Goal: Check status: Check status

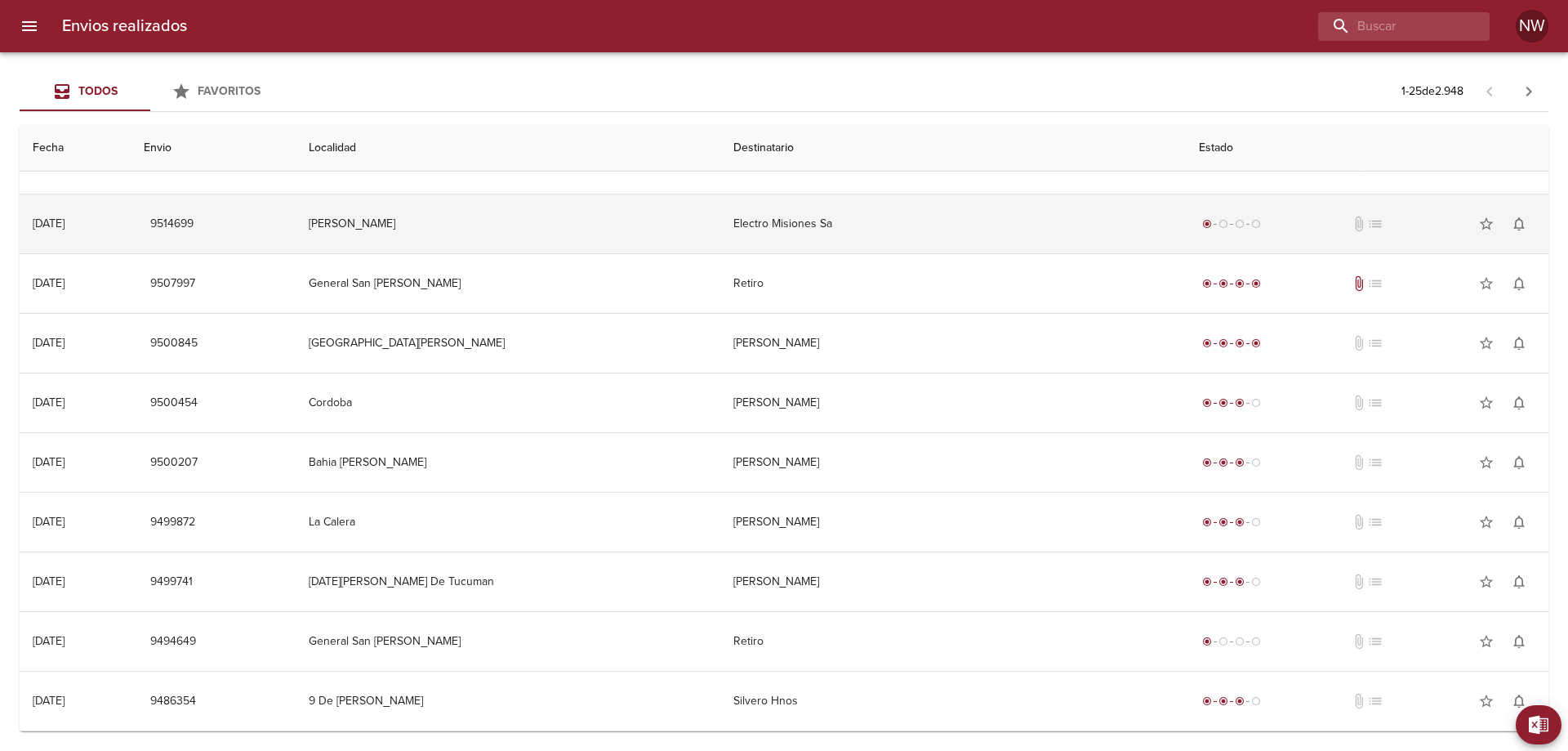
scroll to position [327, 0]
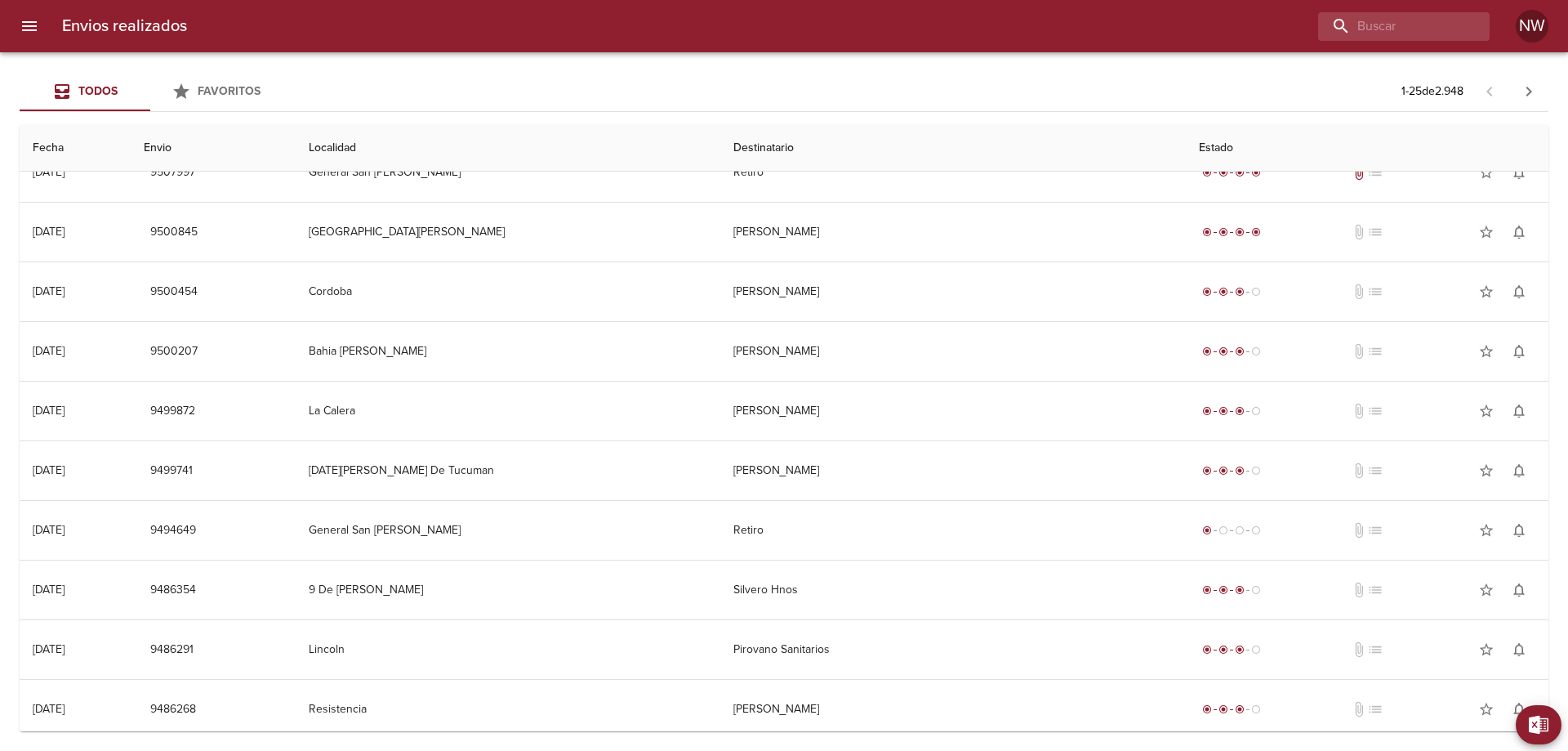
click at [1111, 262] on td "[PERSON_NAME]" at bounding box center [953, 231] width 466 height 58
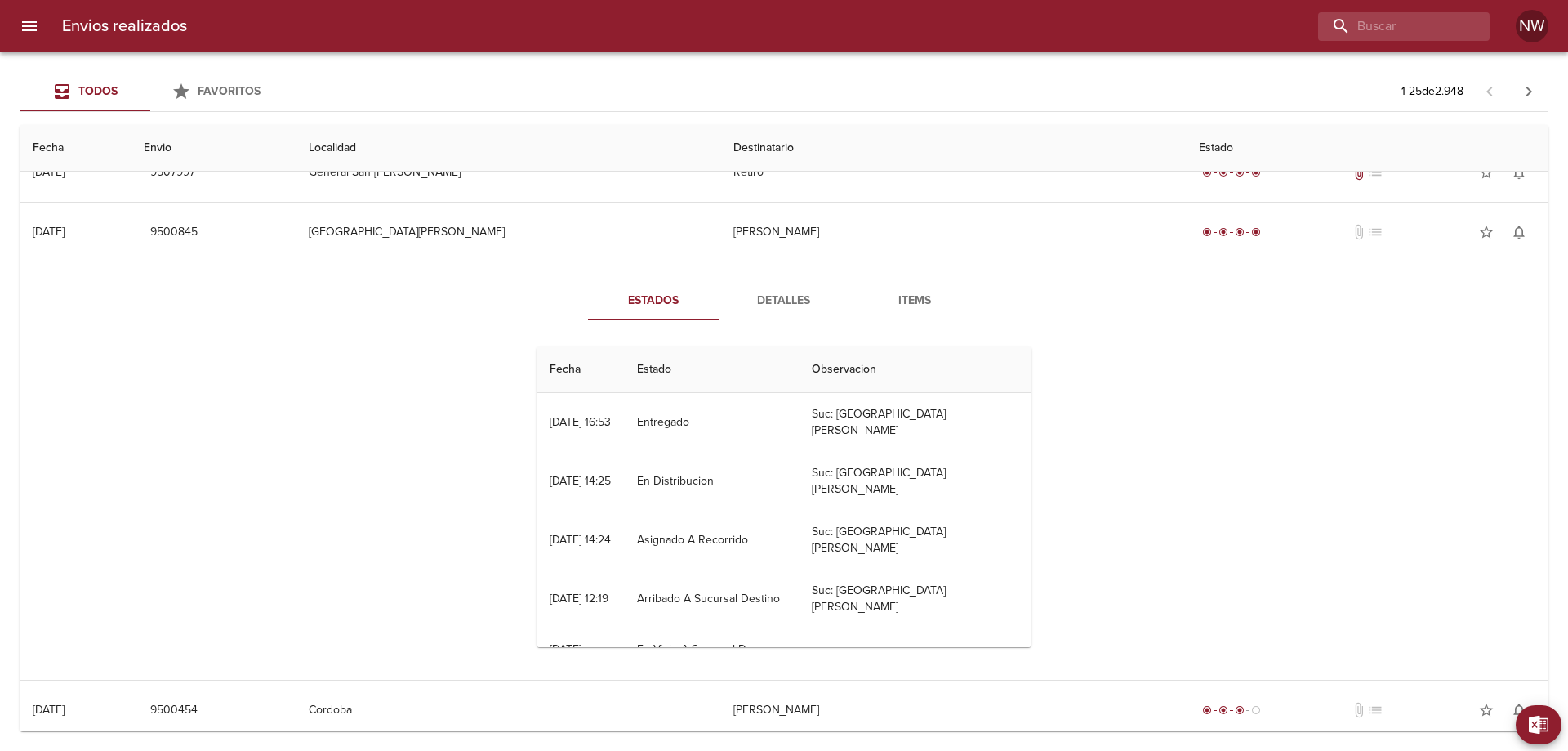
click at [1111, 262] on td "[PERSON_NAME]" at bounding box center [953, 231] width 466 height 58
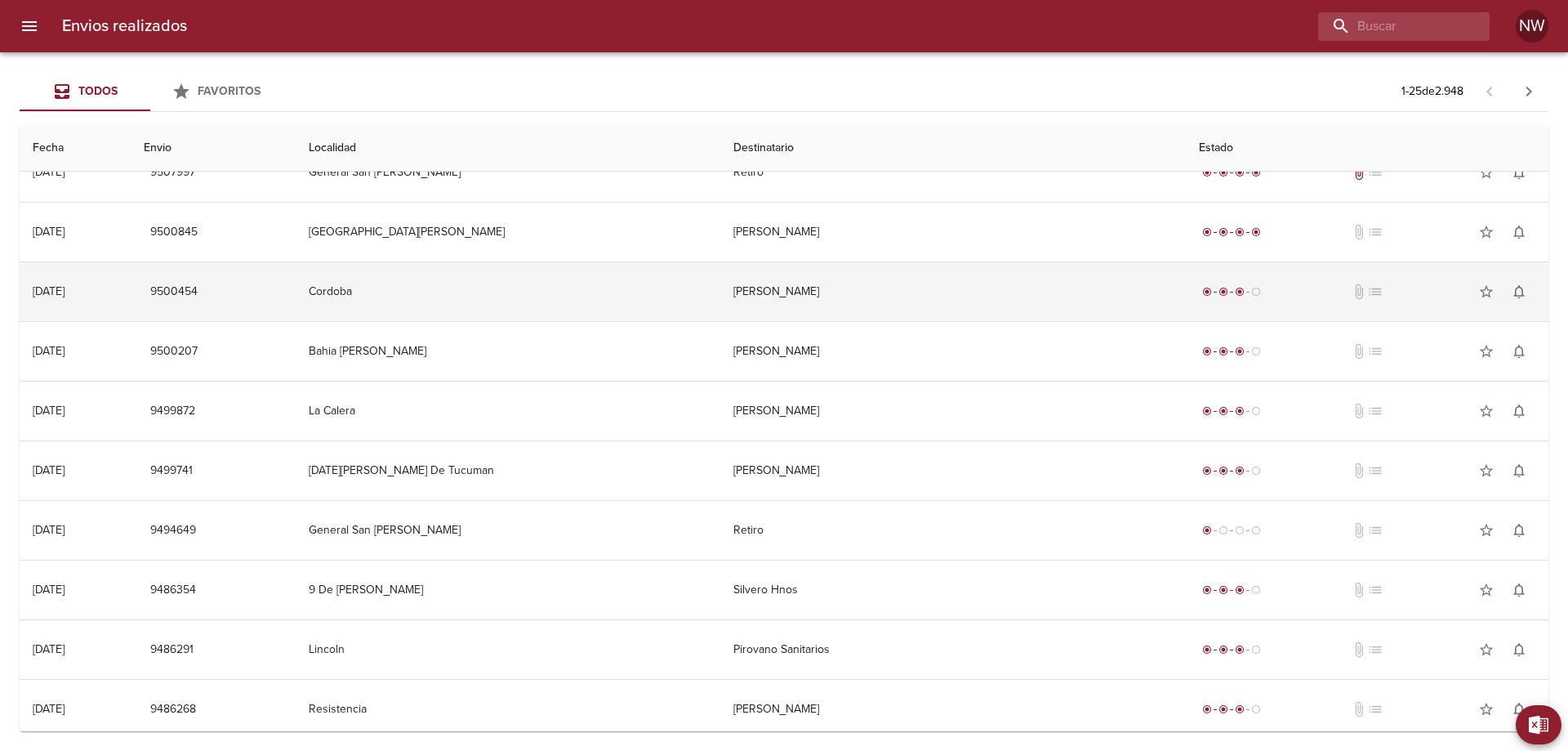
click at [1106, 313] on td "[PERSON_NAME]" at bounding box center [953, 292] width 466 height 58
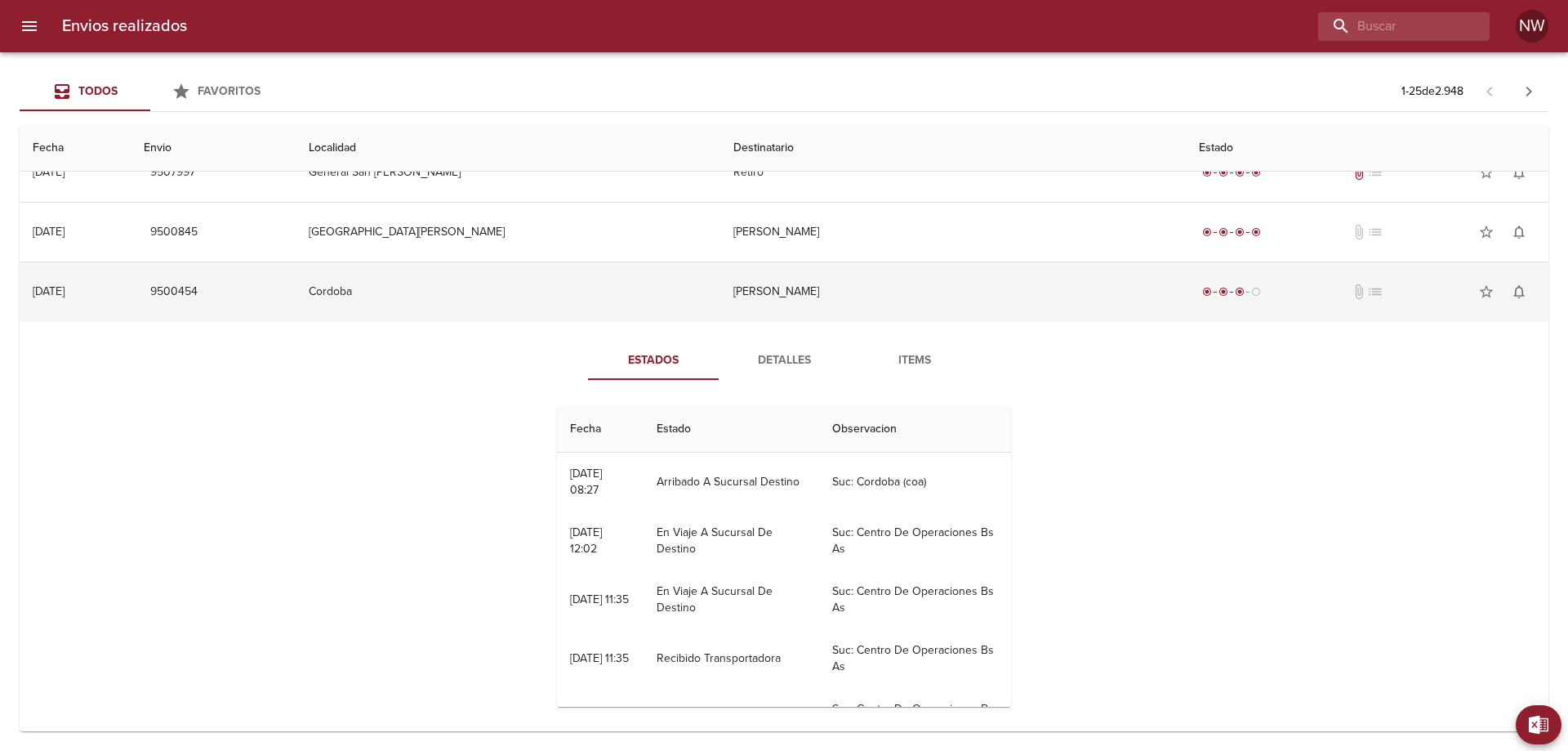
click at [1106, 313] on td "[PERSON_NAME]" at bounding box center [953, 292] width 466 height 58
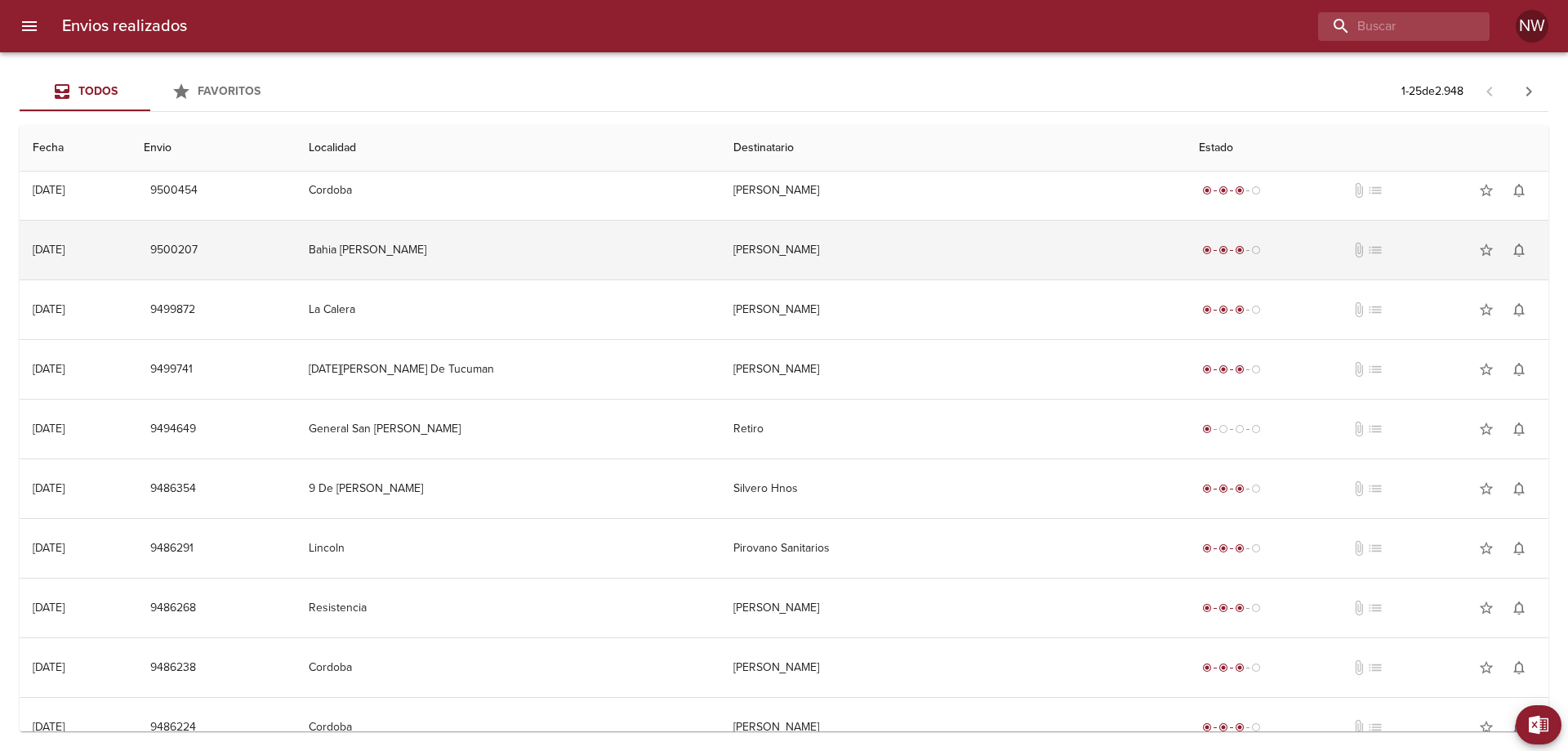
scroll to position [490, 0]
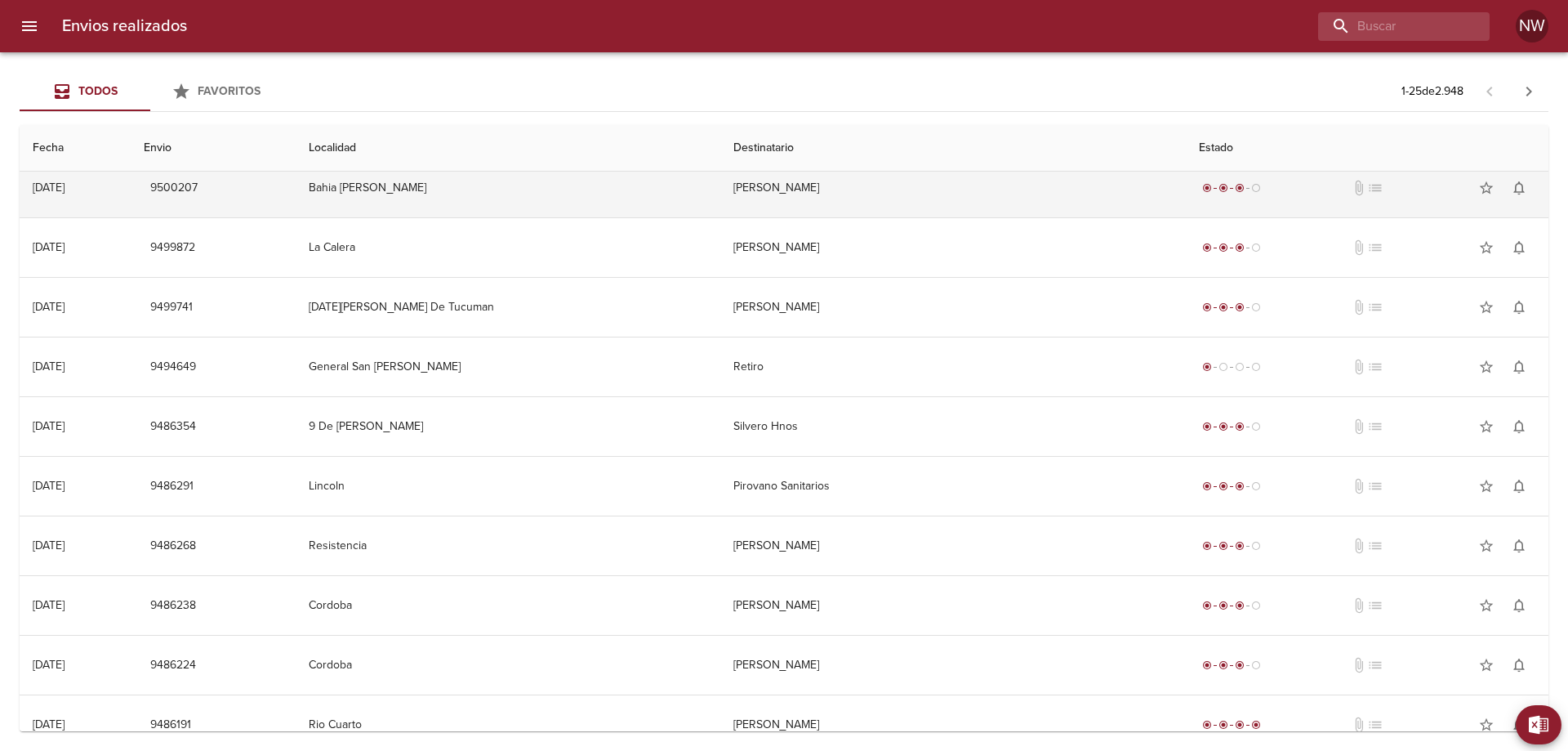
click at [1091, 218] on td "[PERSON_NAME]" at bounding box center [953, 188] width 466 height 58
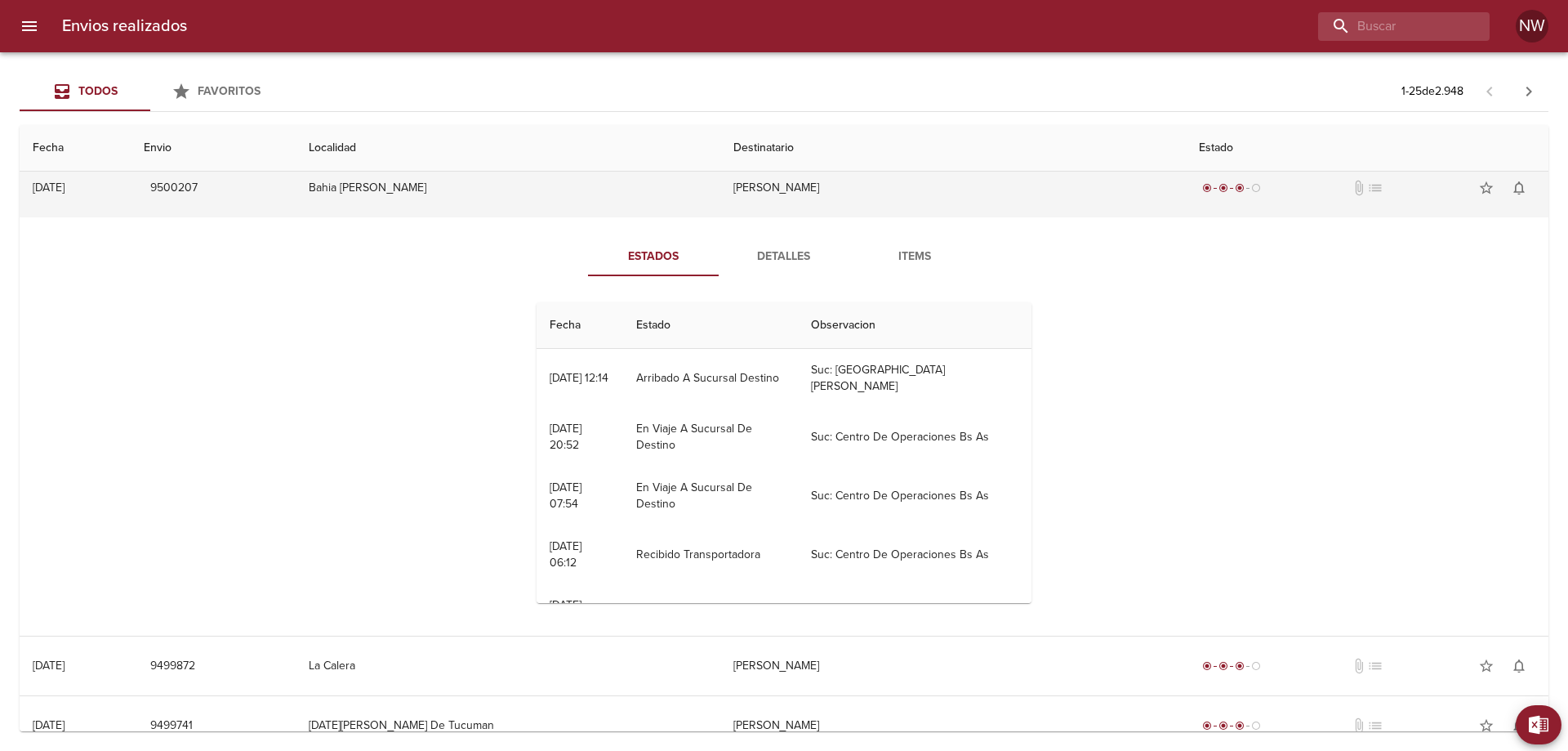
click at [1091, 218] on td "[PERSON_NAME]" at bounding box center [953, 188] width 466 height 58
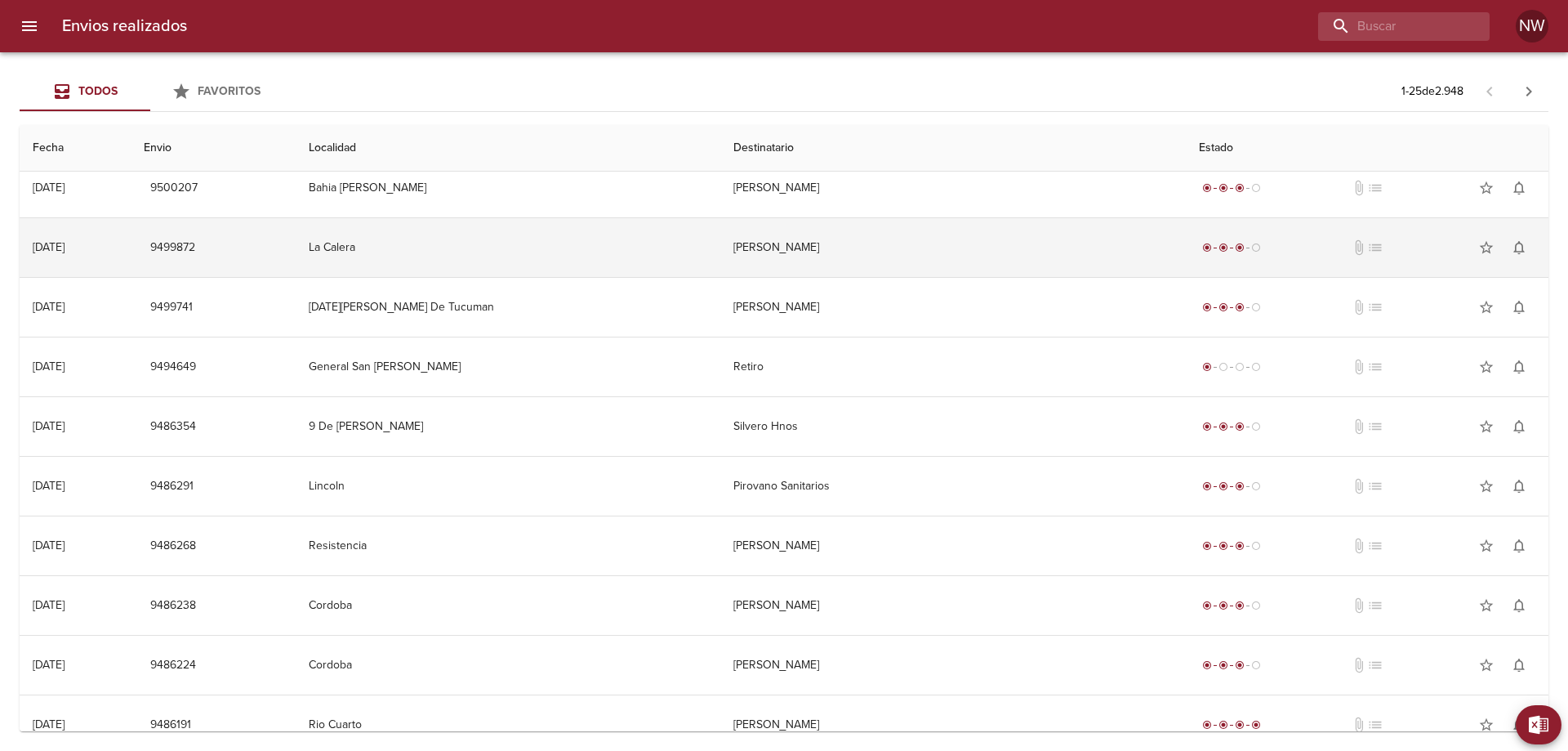
click at [1091, 267] on td "[PERSON_NAME]" at bounding box center [953, 248] width 466 height 58
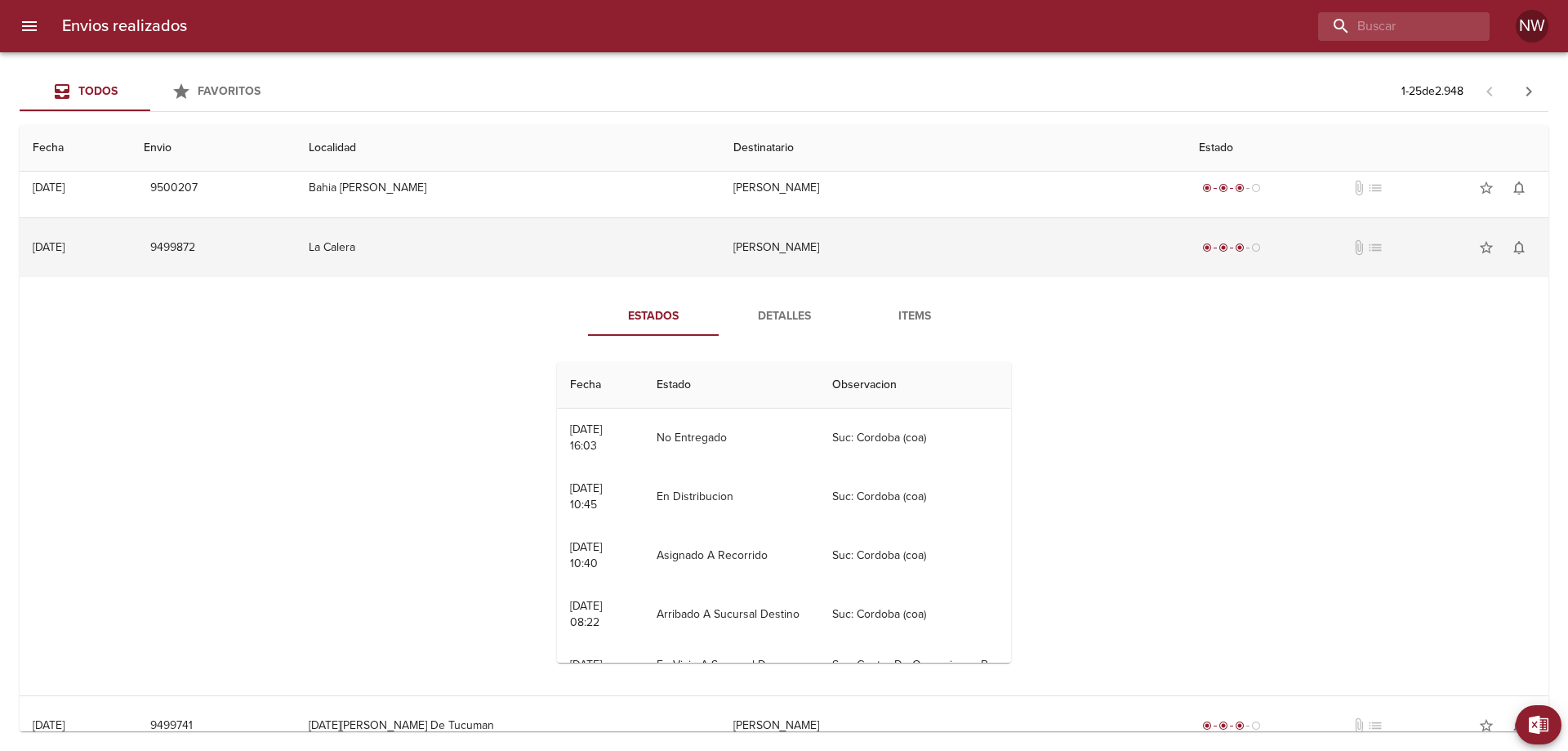
click at [1091, 267] on td "[PERSON_NAME]" at bounding box center [953, 248] width 466 height 58
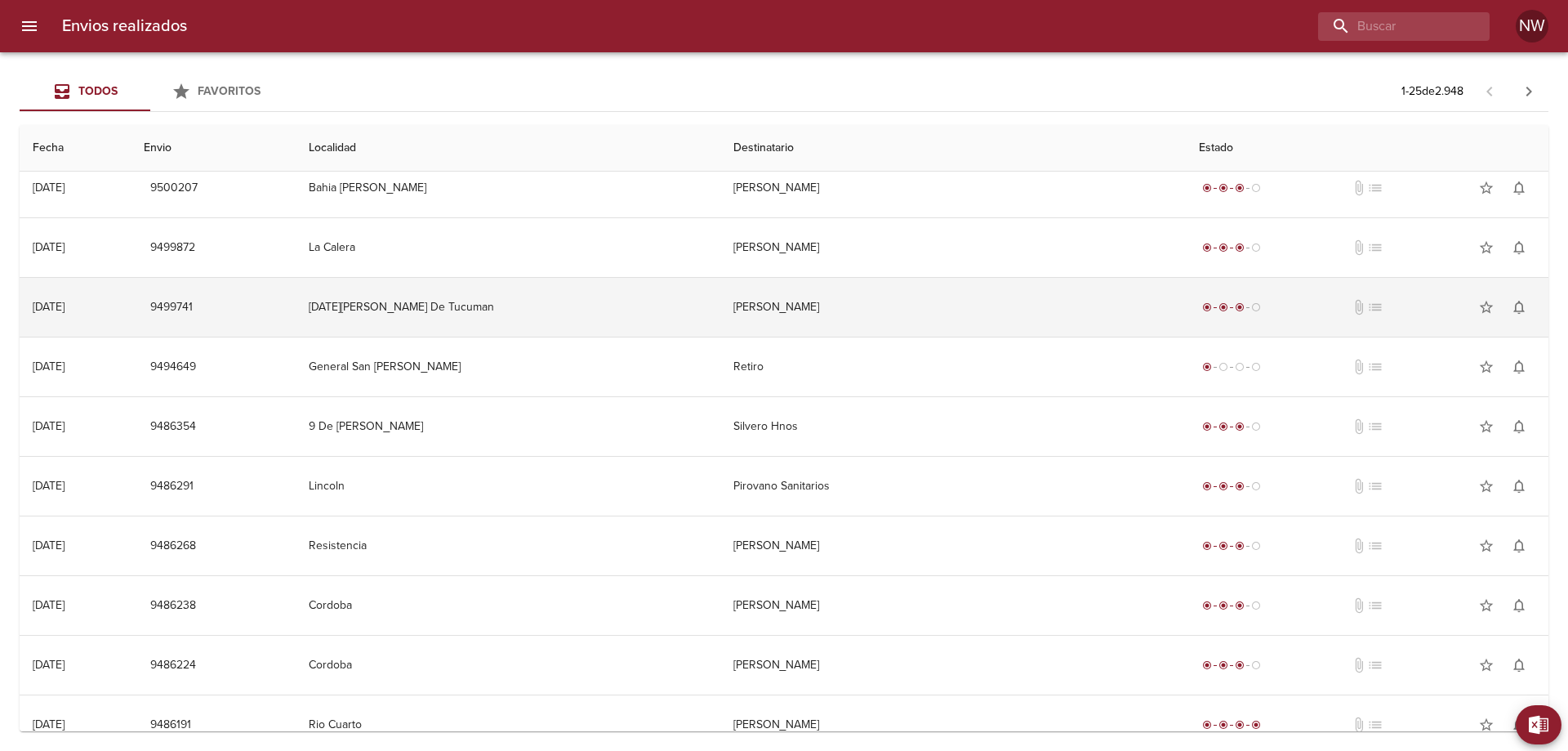
click at [1074, 336] on td "[PERSON_NAME]" at bounding box center [953, 307] width 466 height 58
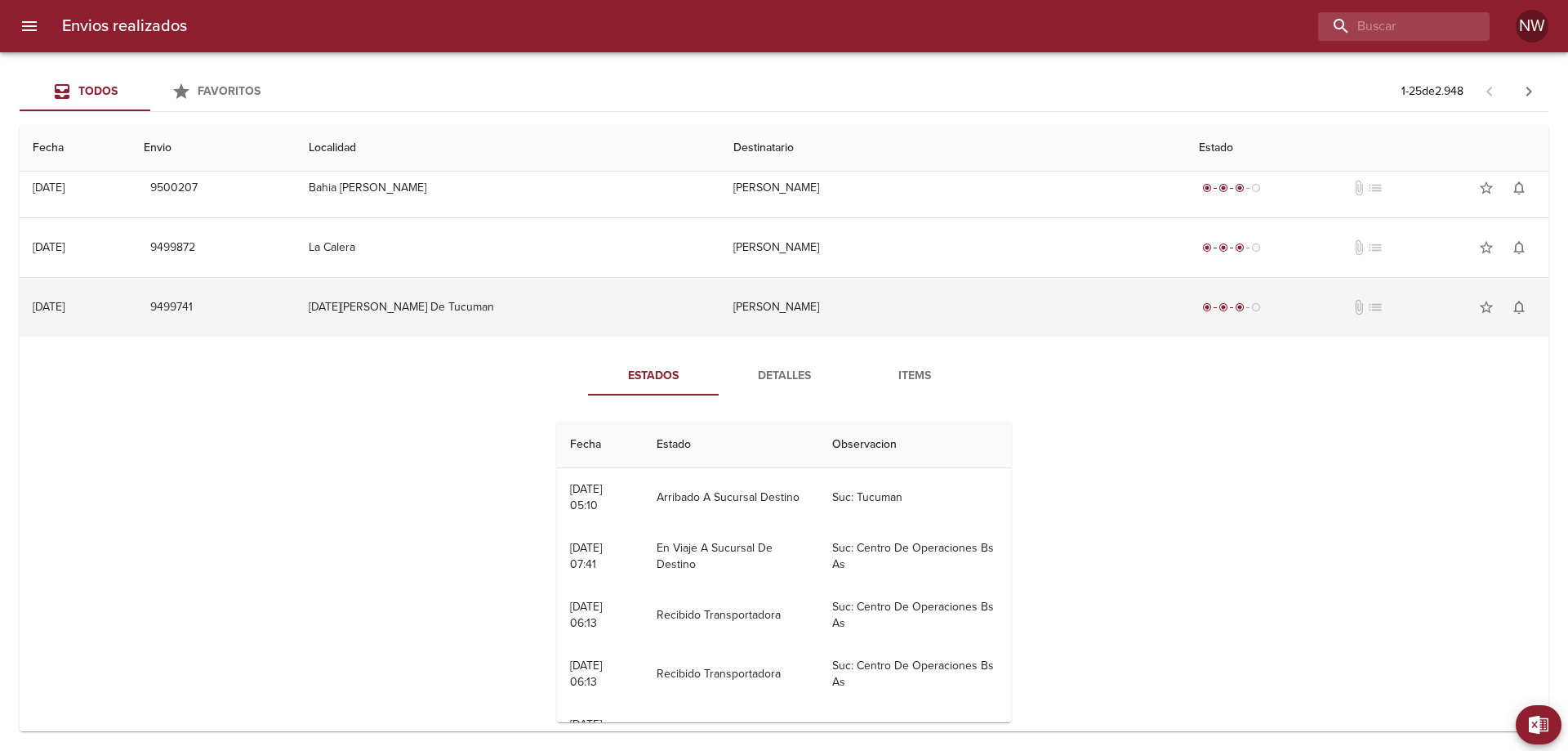
click at [1074, 336] on td "[PERSON_NAME]" at bounding box center [953, 307] width 466 height 58
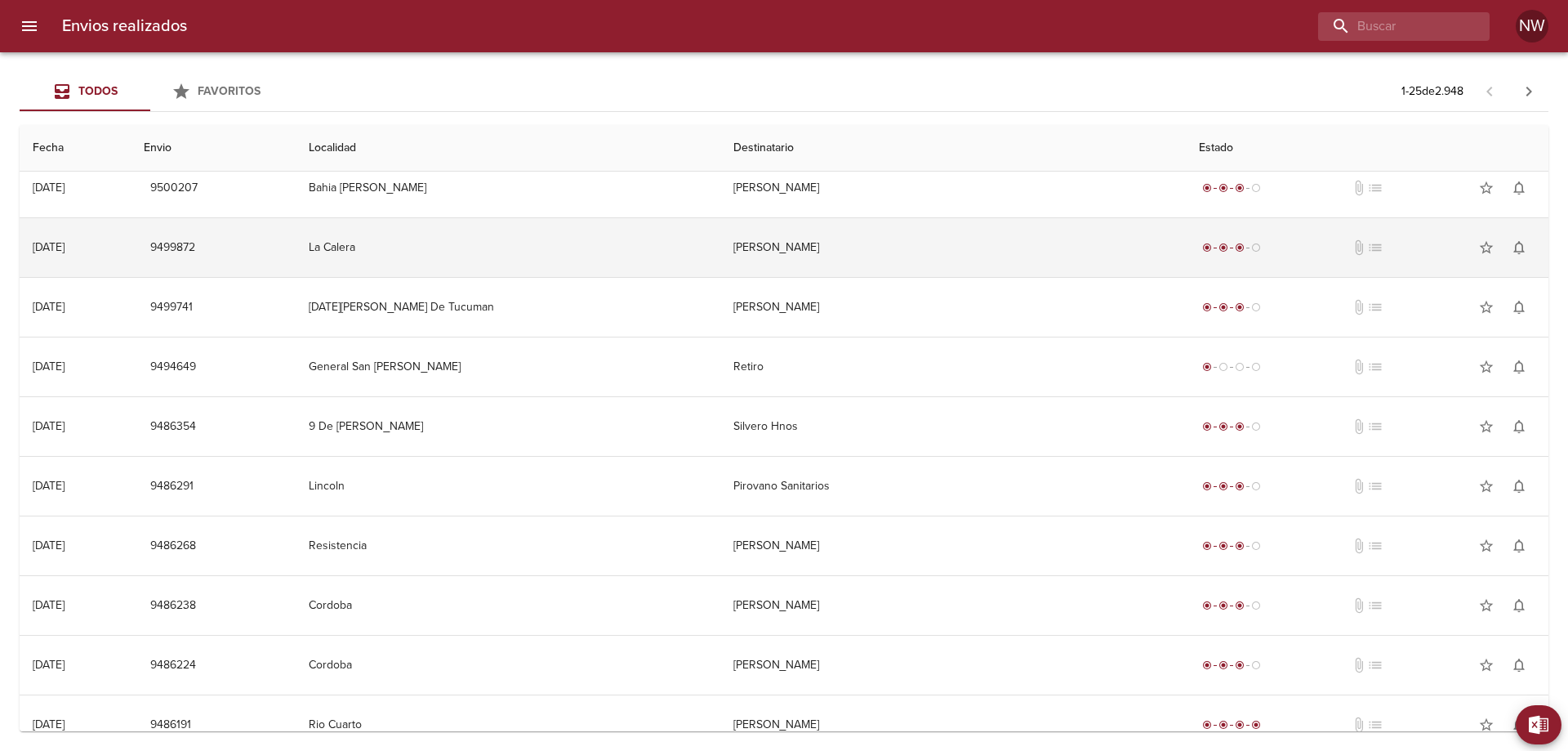
click at [930, 274] on td "[PERSON_NAME]" at bounding box center [953, 248] width 466 height 58
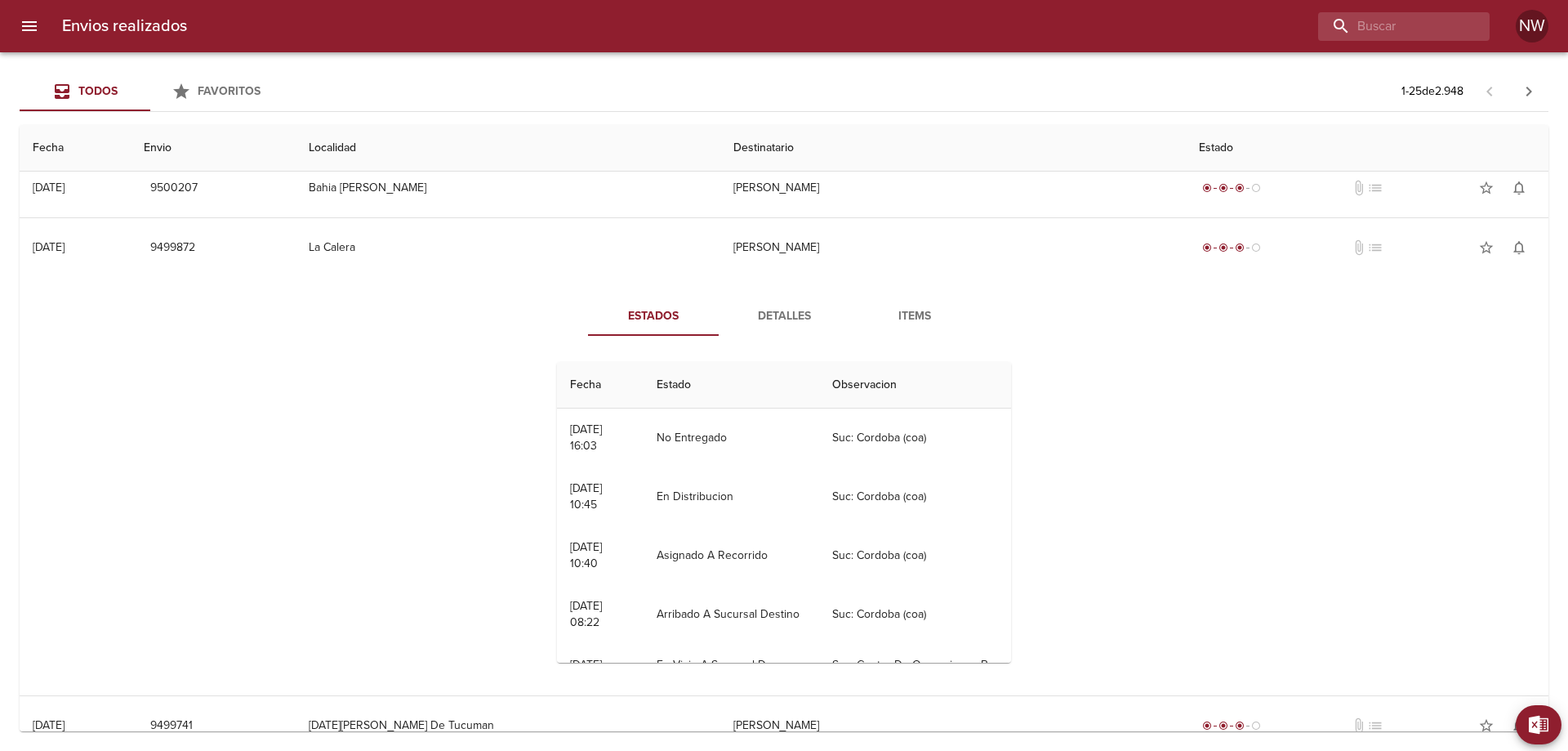
click at [773, 327] on span "Detalles" at bounding box center [784, 317] width 111 height 21
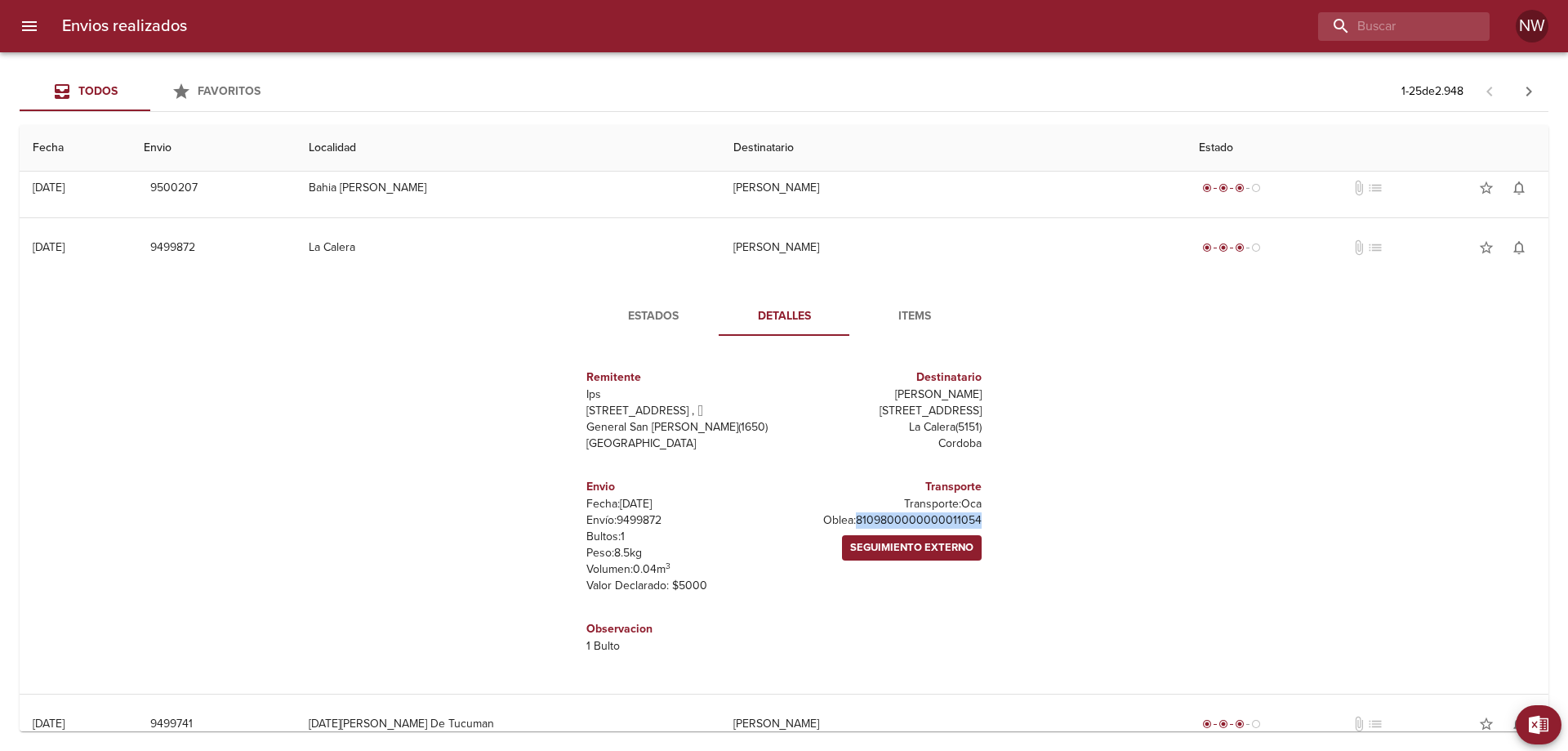
drag, startPoint x: 981, startPoint y: 627, endPoint x: 821, endPoint y: 621, distance: 160.1
click at [818, 625] on div "Remitente Ips Calle 70 4467 ,   General San Martin ( 1650 ) Buenos Aires Destin…" at bounding box center [784, 511] width 450 height 325
copy p "8109800000000011054"
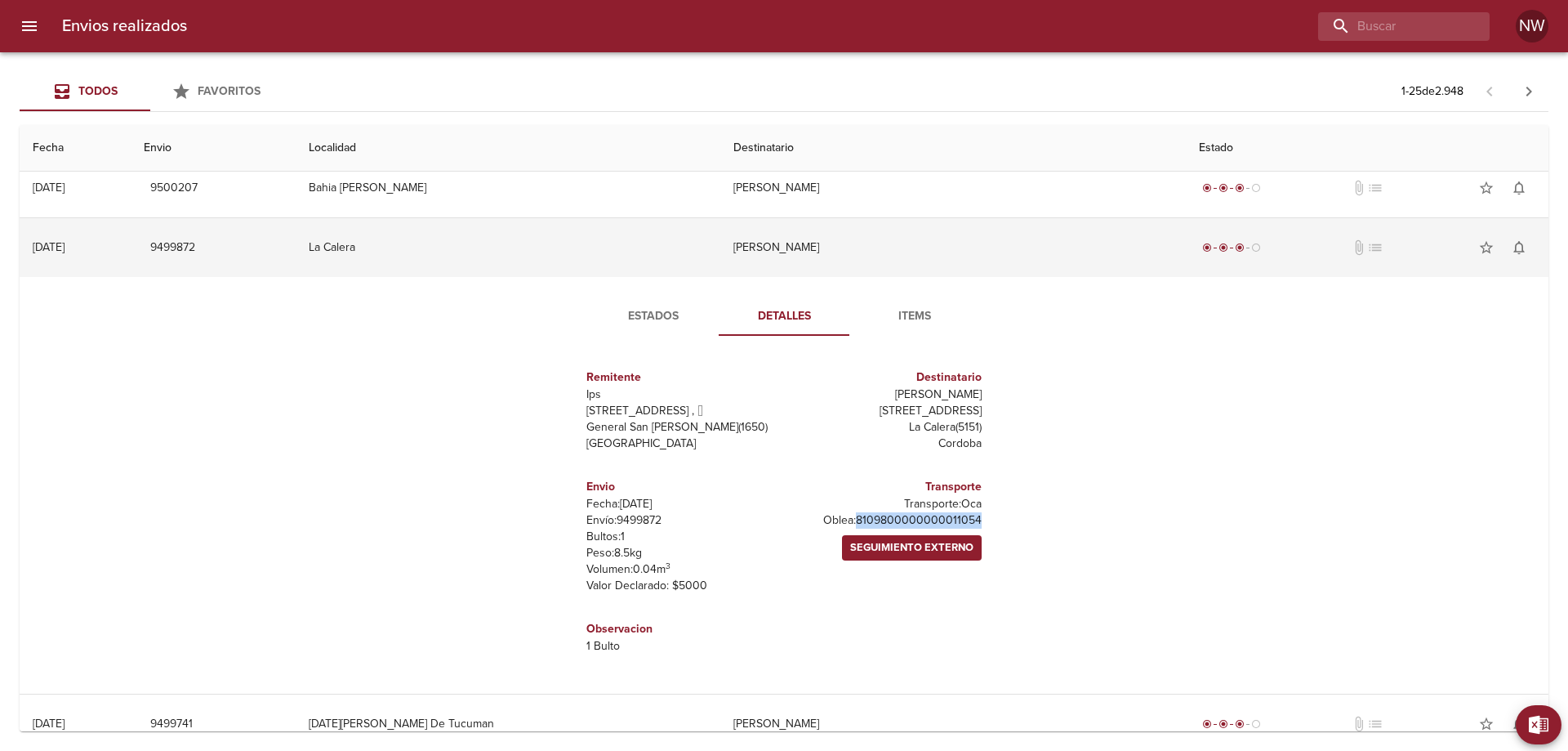
click at [904, 277] on td "[PERSON_NAME]" at bounding box center [953, 248] width 466 height 58
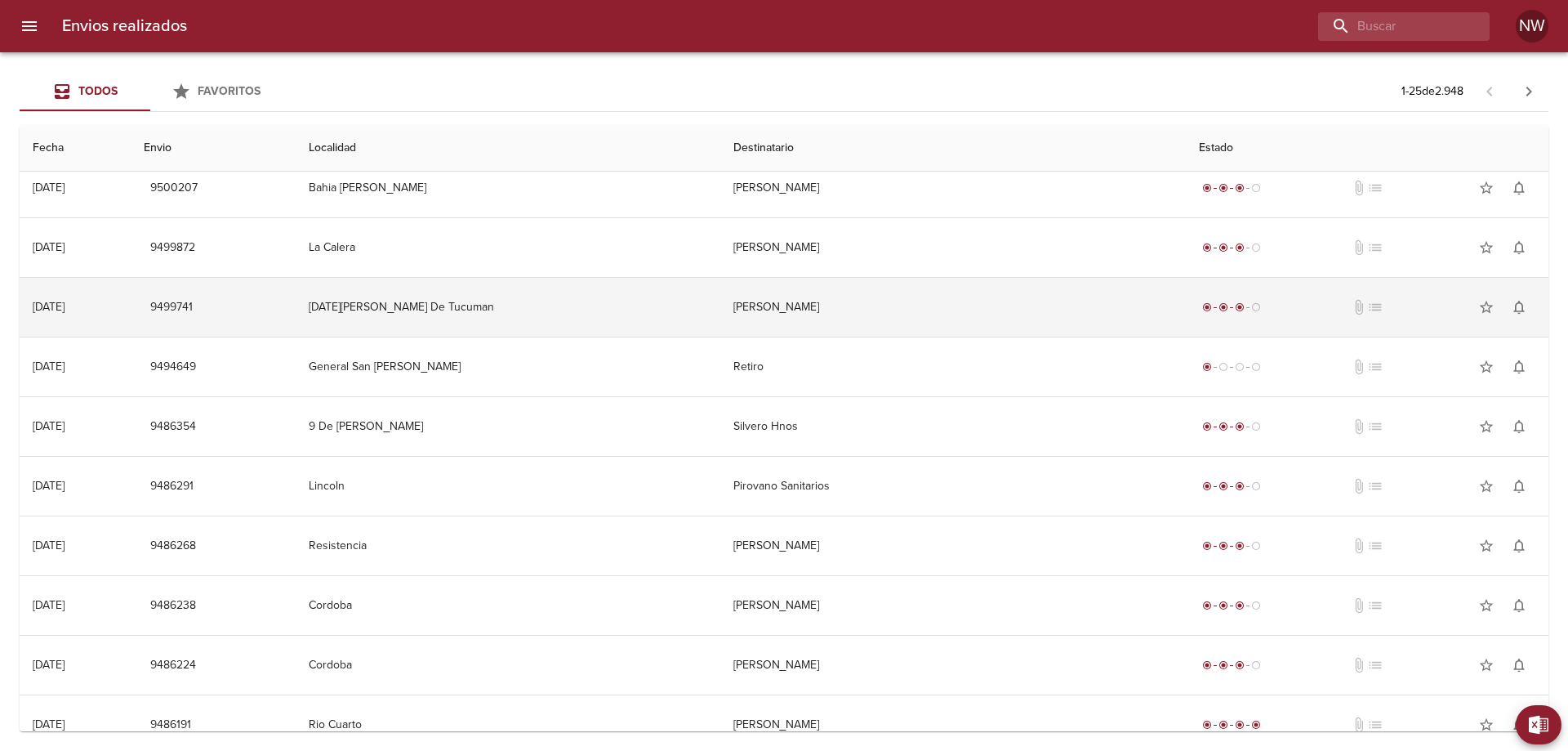
click at [882, 336] on td "[PERSON_NAME]" at bounding box center [953, 307] width 466 height 58
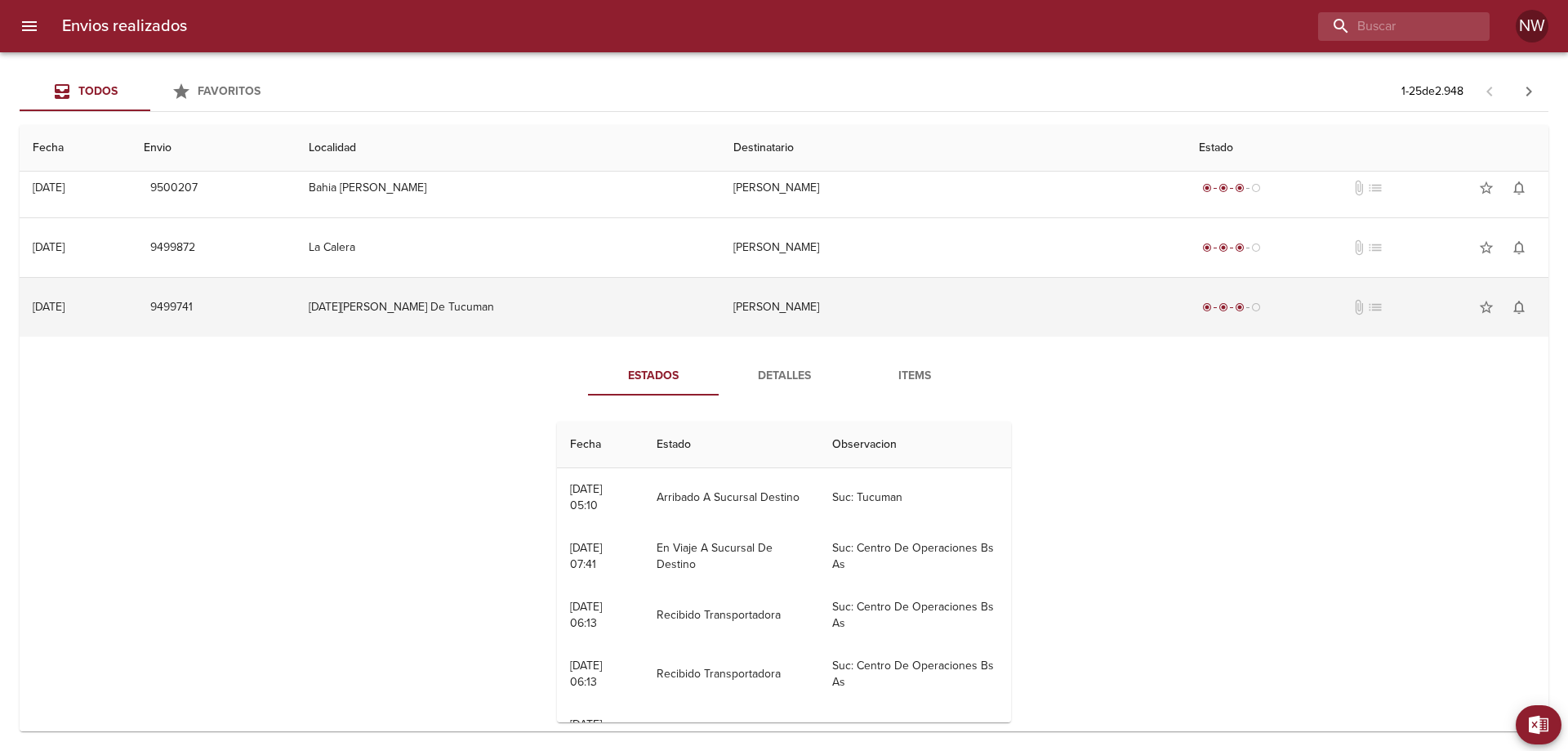
click at [882, 336] on td "[PERSON_NAME]" at bounding box center [953, 307] width 466 height 58
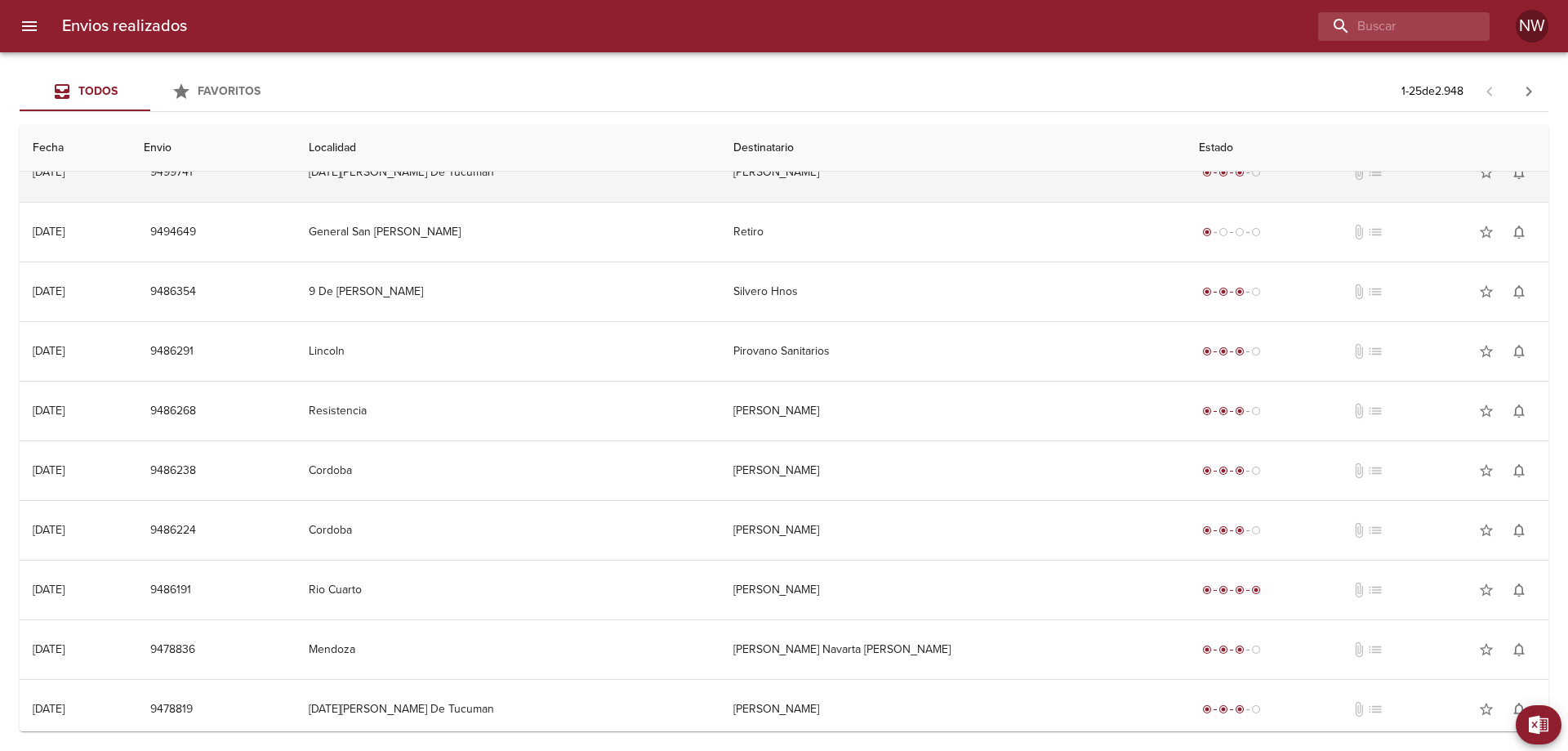
scroll to position [654, 0]
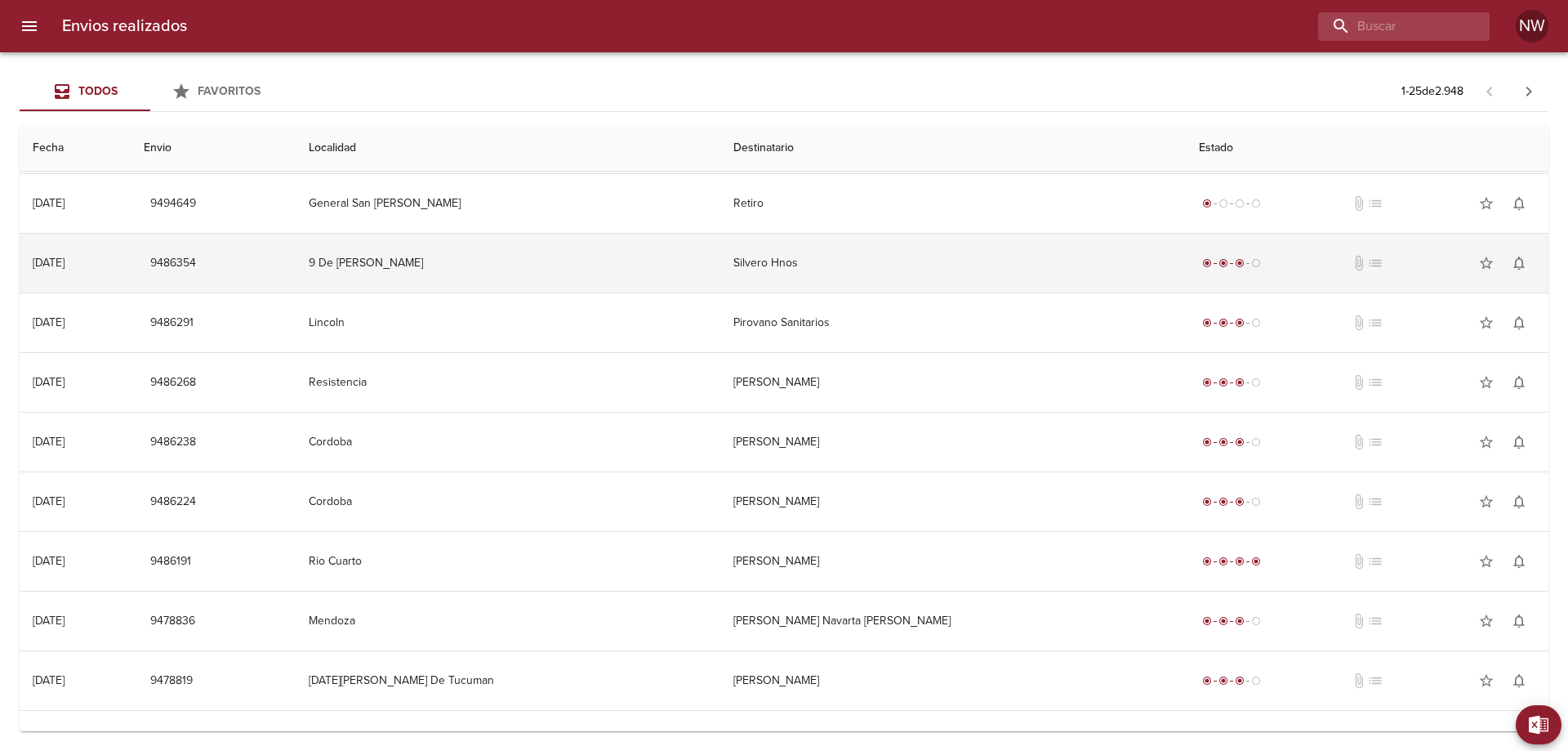
click at [880, 292] on td "Silvero Hnos" at bounding box center [953, 263] width 466 height 58
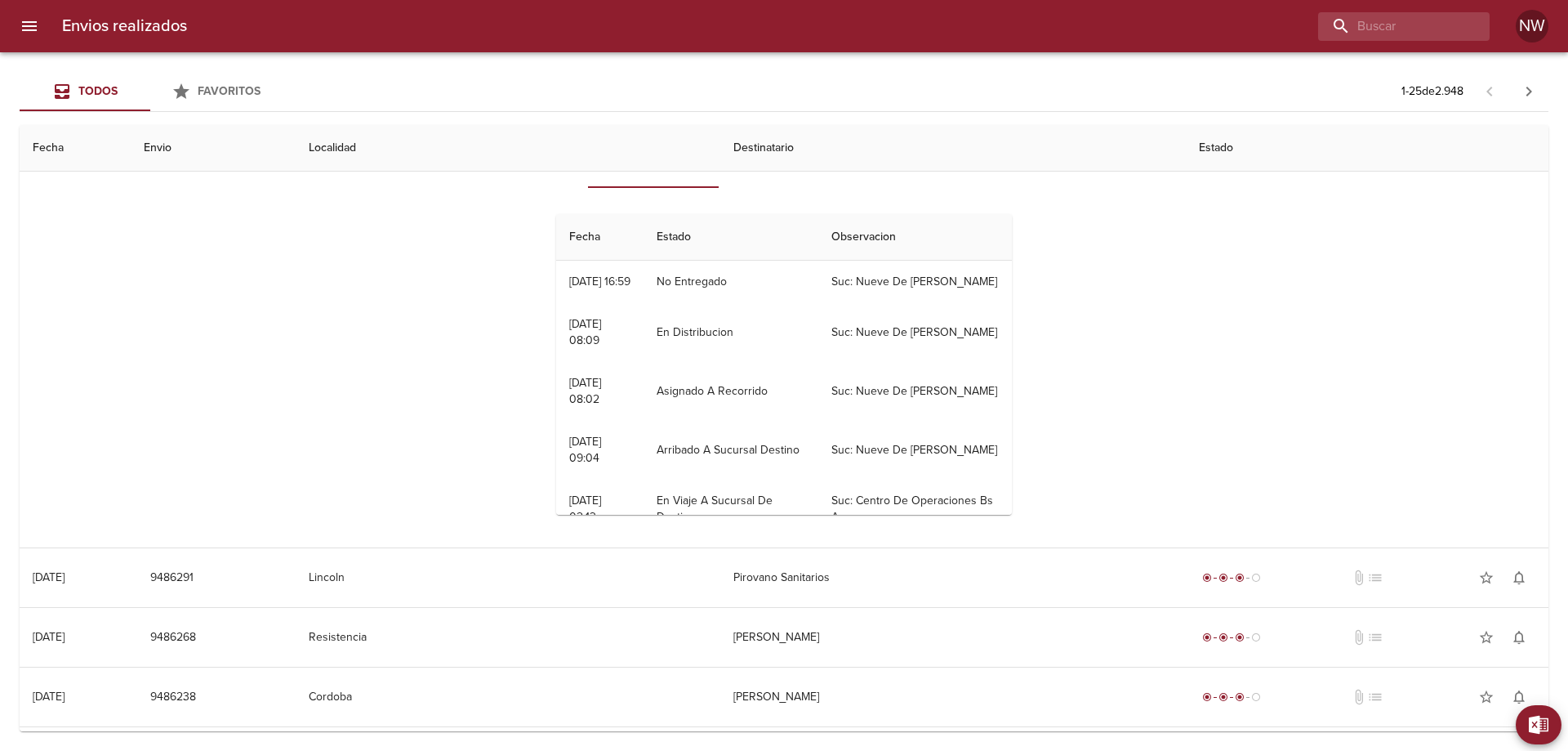
scroll to position [736, 0]
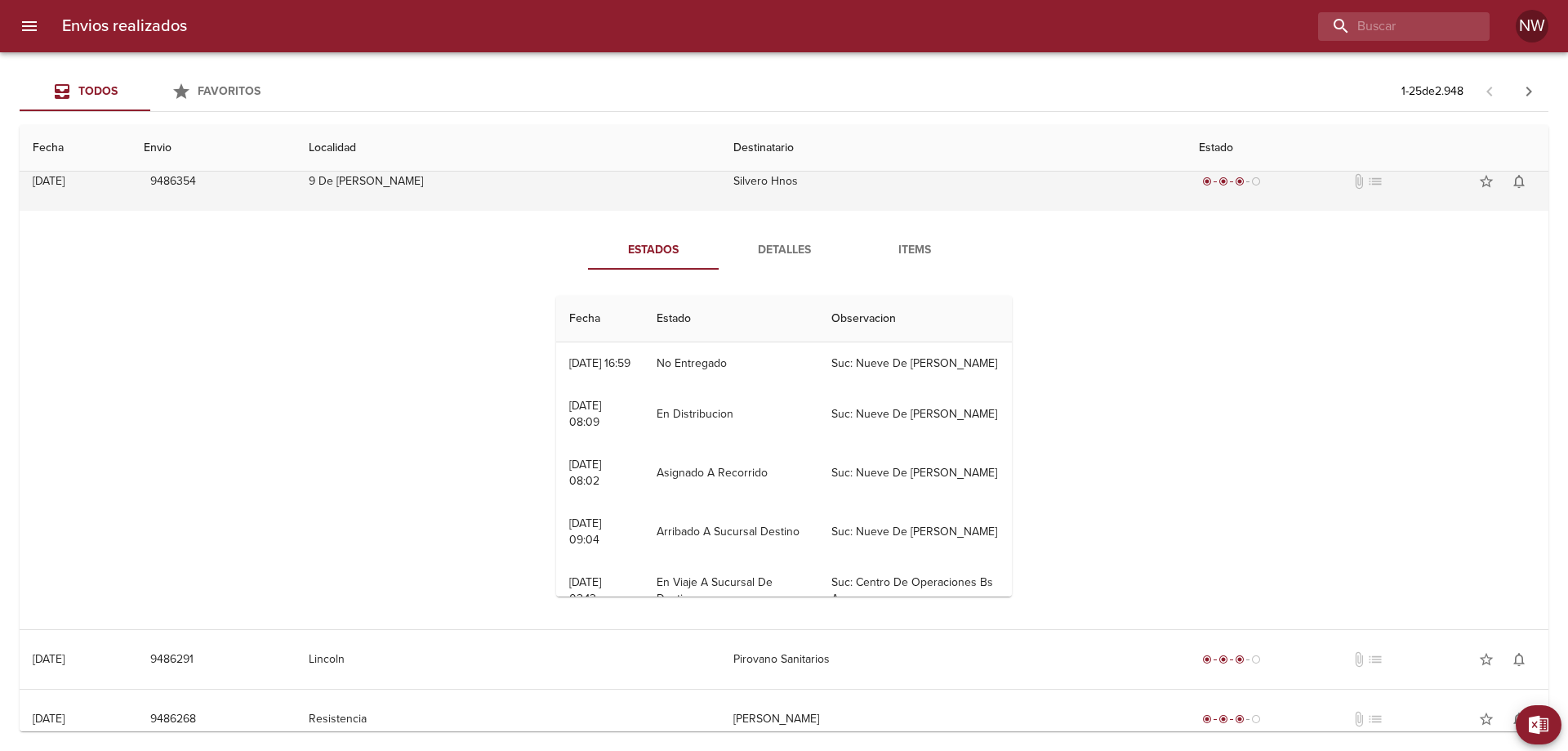
click at [802, 211] on td "Silvero Hnos" at bounding box center [953, 182] width 466 height 58
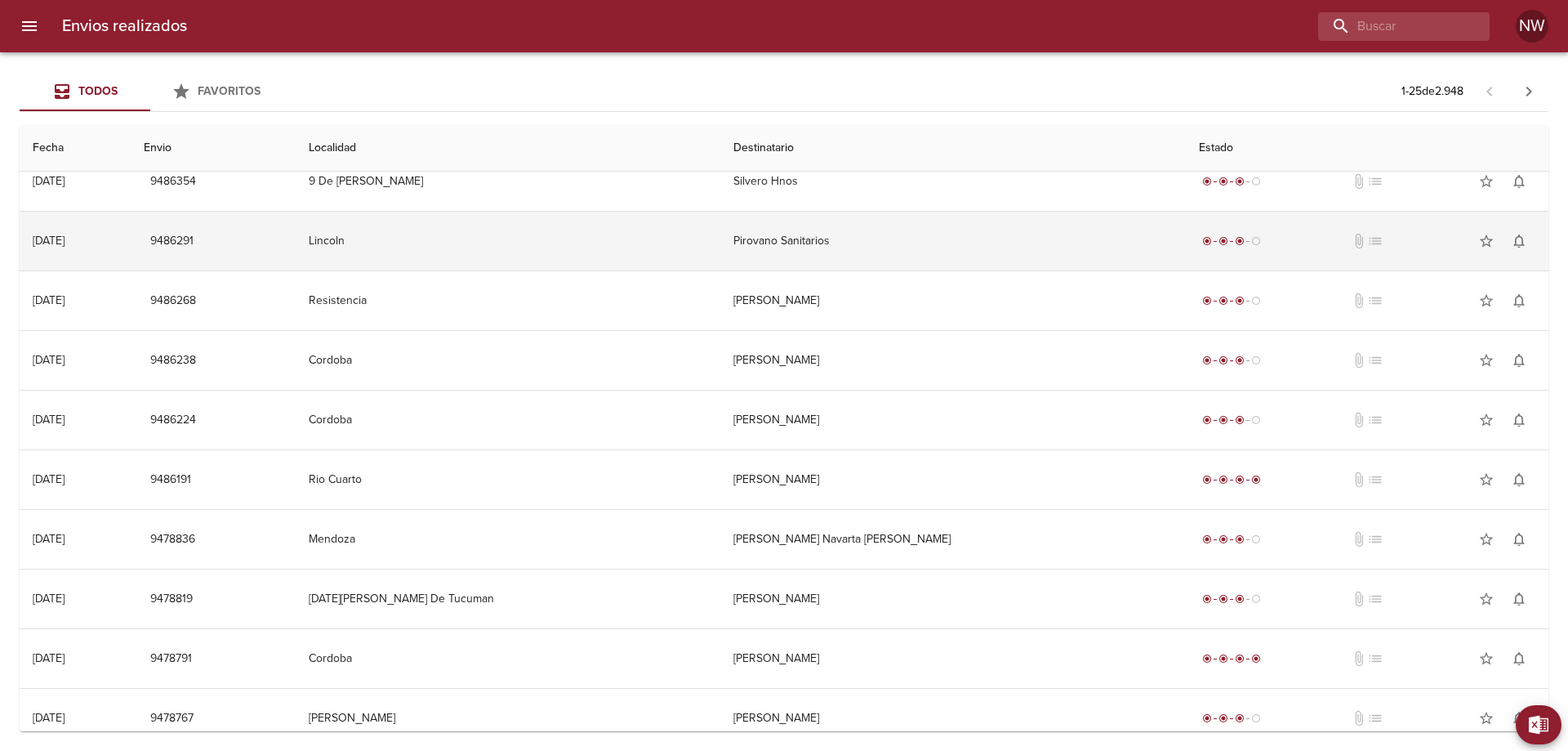
click at [792, 270] on td "Pirovano Sanitarios" at bounding box center [953, 241] width 466 height 58
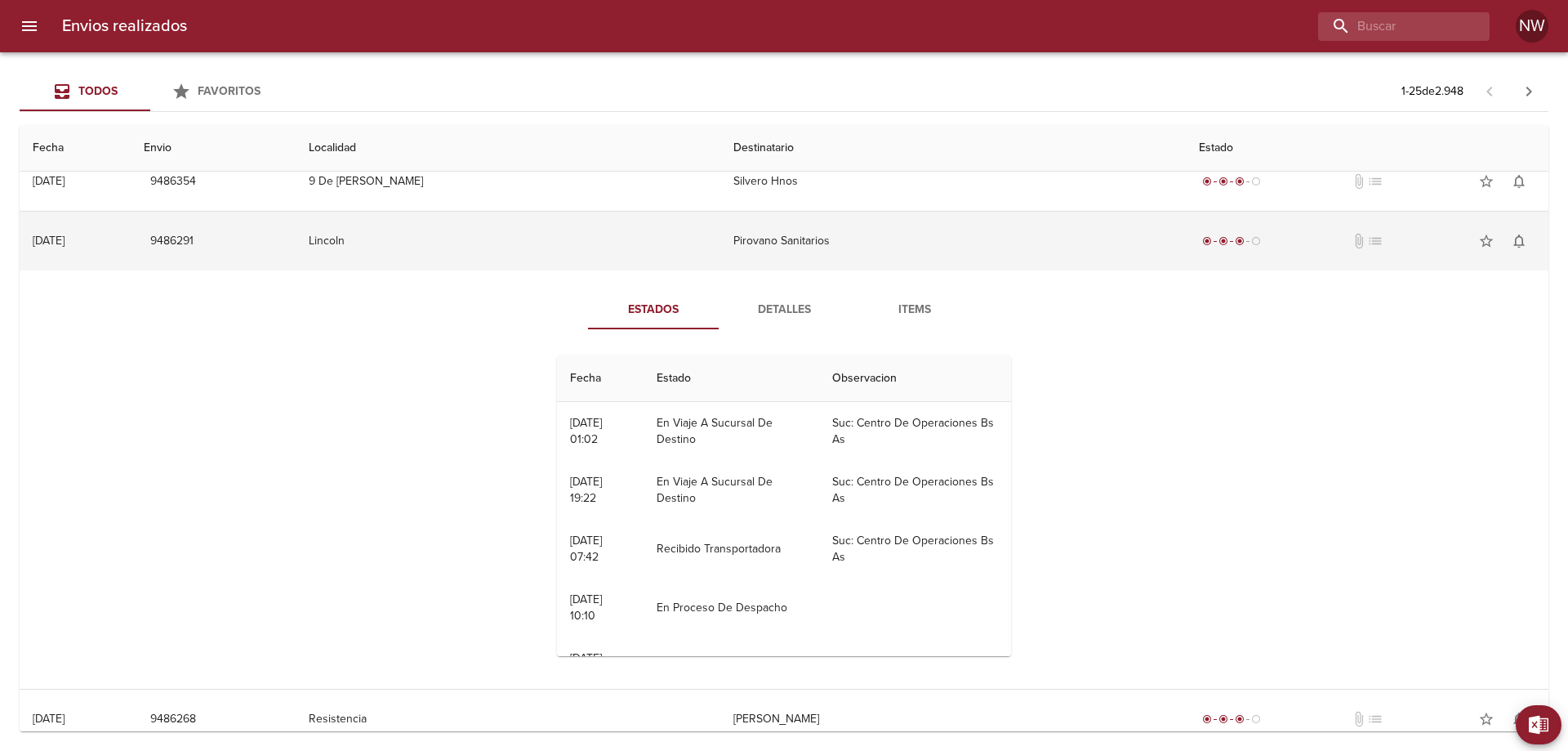
click at [792, 270] on td "Pirovano Sanitarios" at bounding box center [953, 241] width 466 height 58
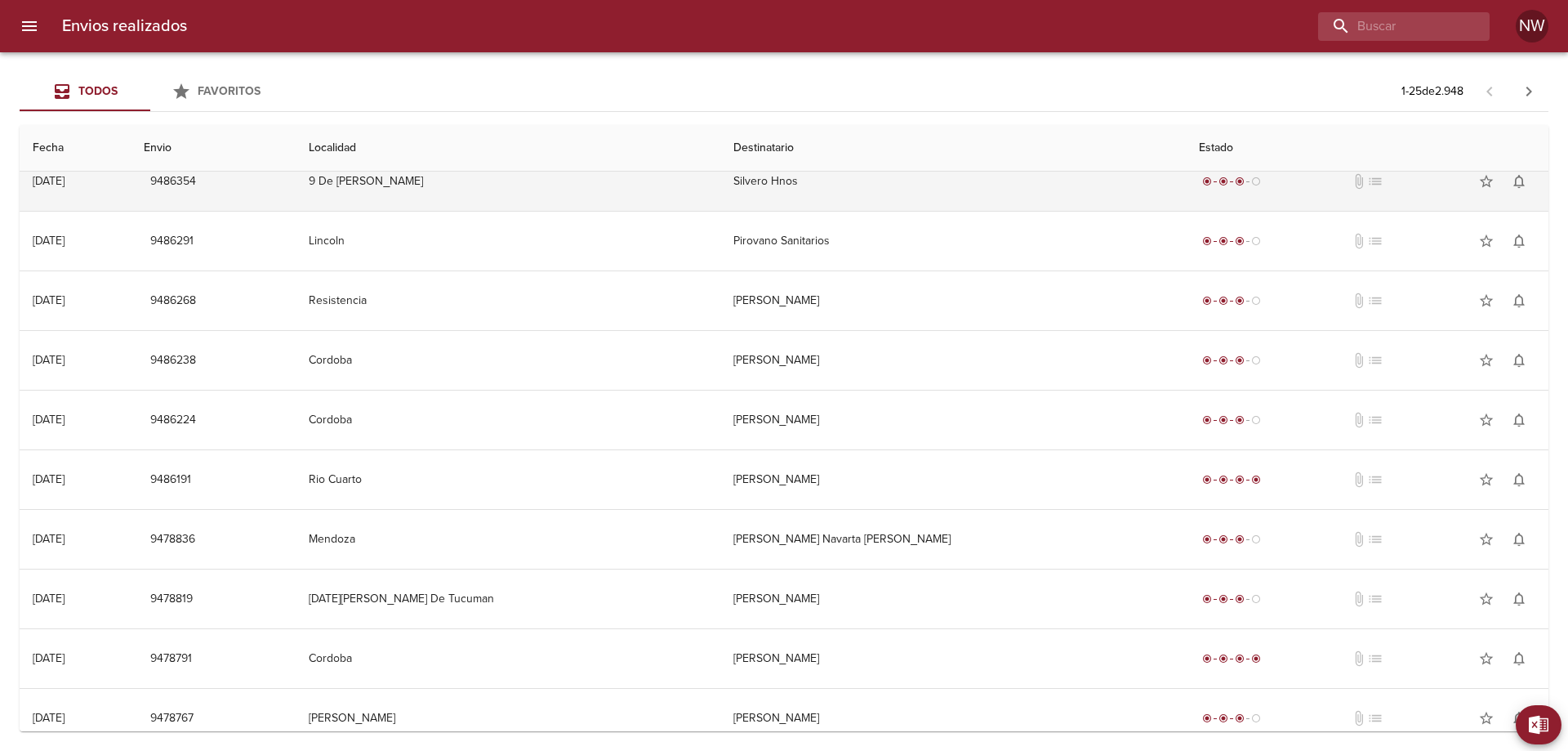
click at [789, 200] on td "Silvero Hnos" at bounding box center [953, 182] width 466 height 58
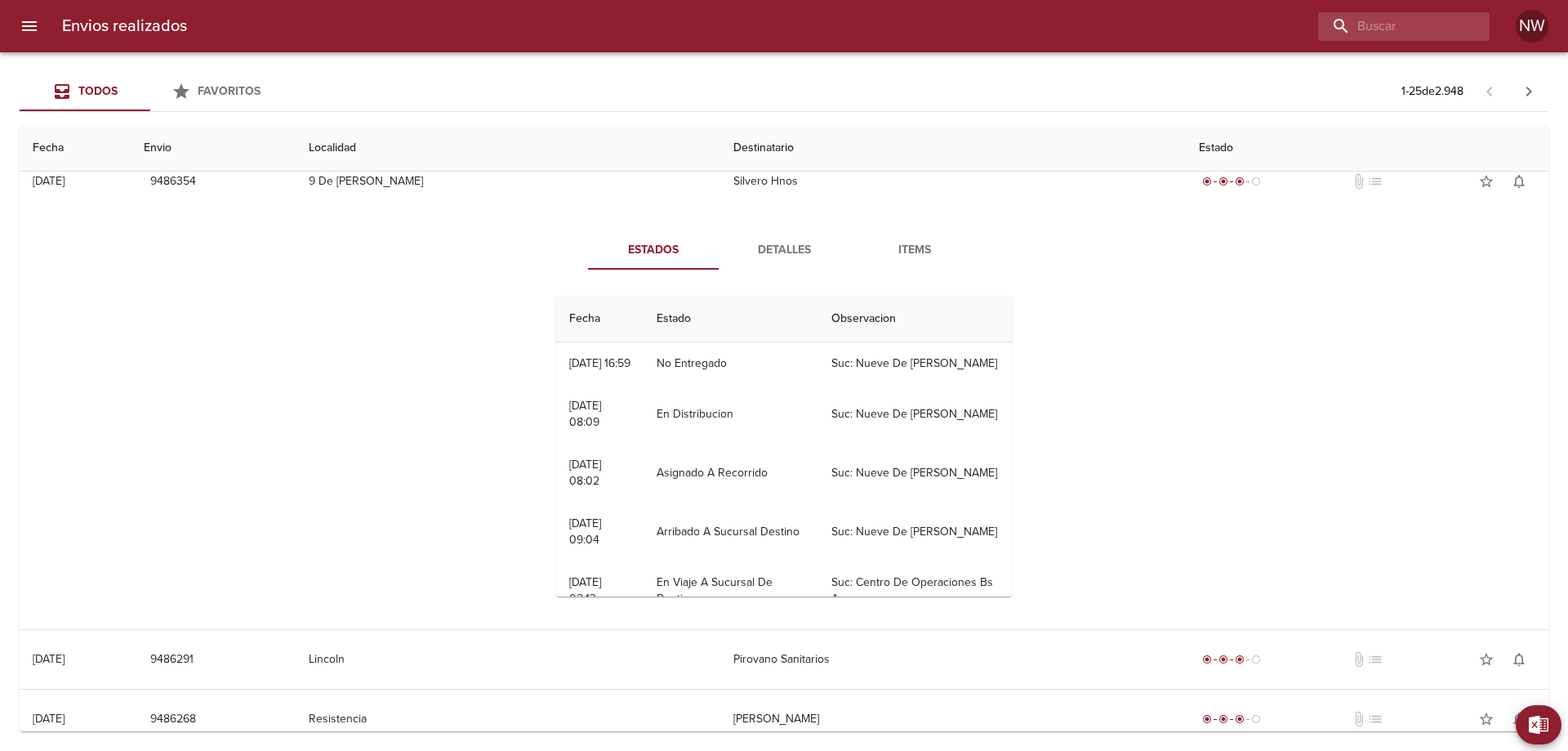
click at [778, 261] on span "Detalles" at bounding box center [784, 250] width 111 height 21
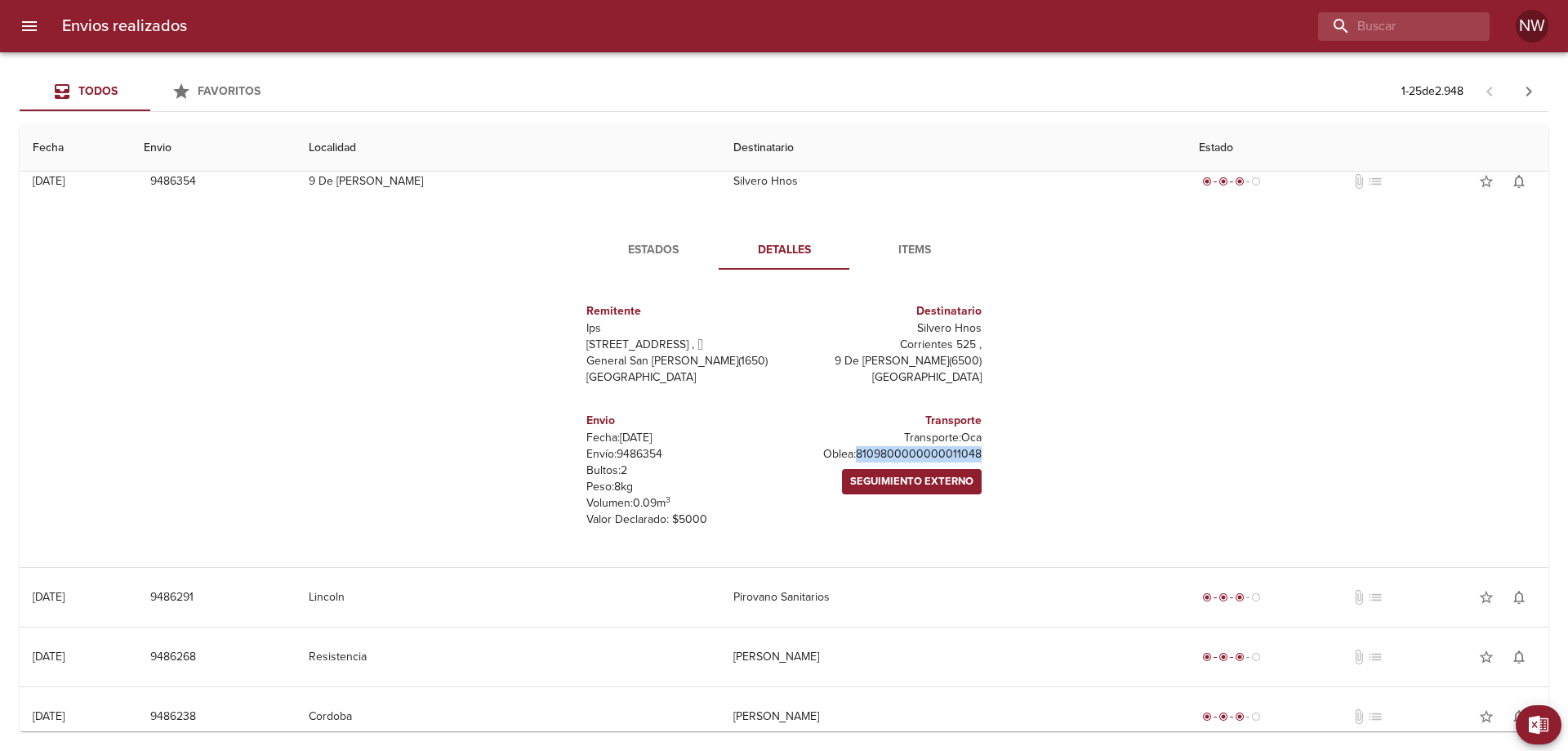
drag, startPoint x: 977, startPoint y: 542, endPoint x: 791, endPoint y: 536, distance: 186.1
click at [791, 536] on div "Transporte Transporte: Oca Oblea: 8109800000000011048 Seguimiento Externo" at bounding box center [885, 469] width 204 height 142
copy p "8109800000000011048"
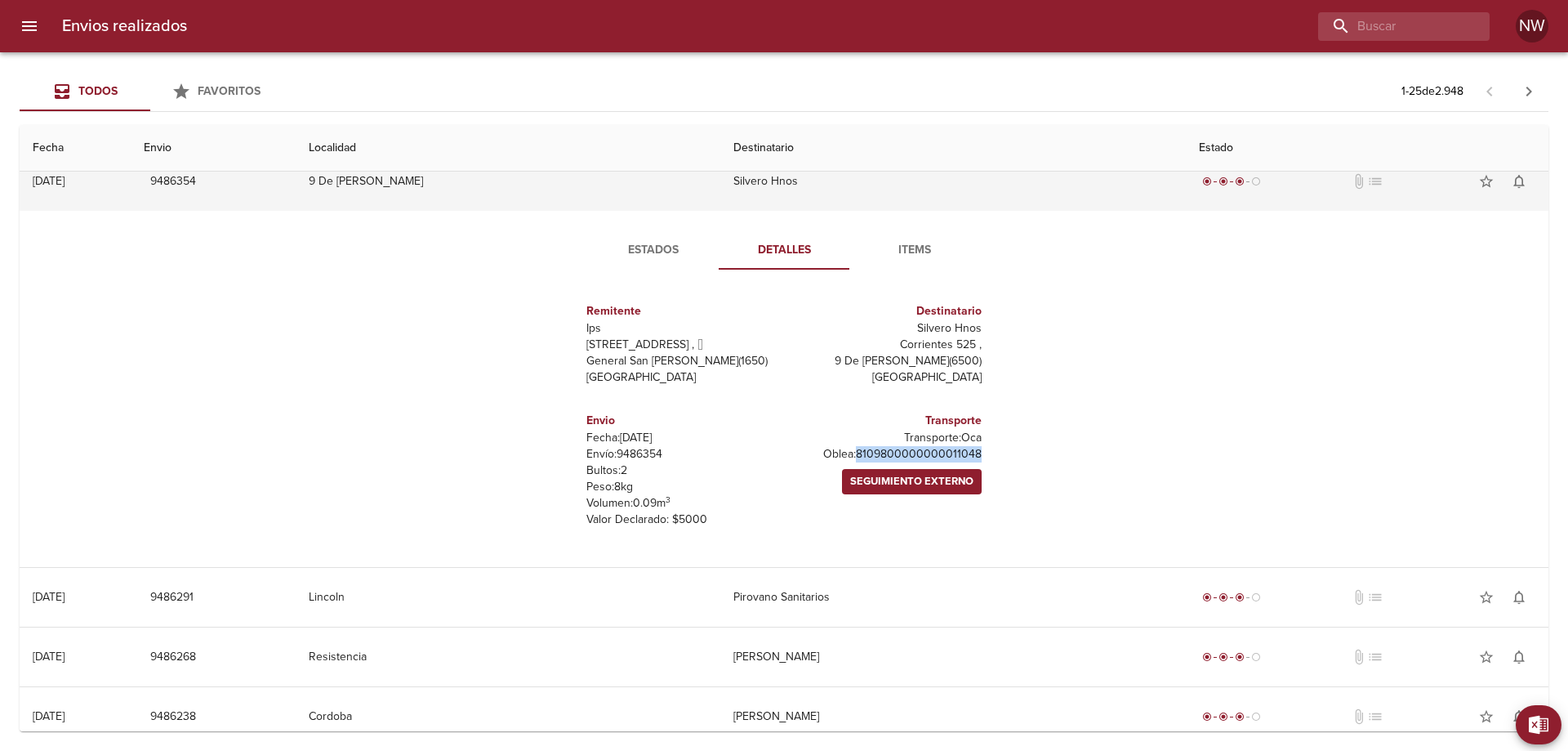
click at [797, 211] on td "Silvero Hnos" at bounding box center [953, 182] width 466 height 58
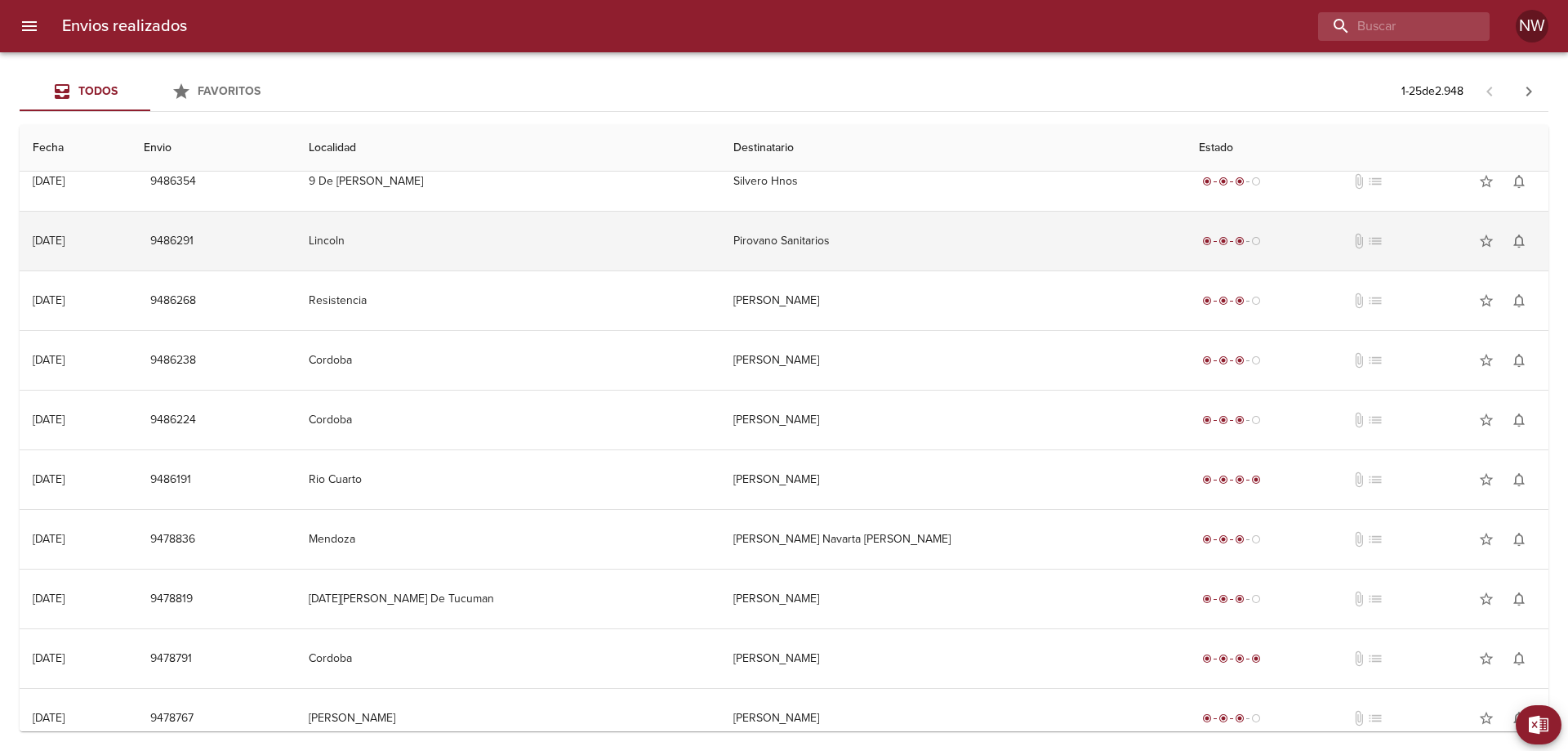
click at [781, 270] on td "Pirovano Sanitarios" at bounding box center [953, 241] width 466 height 58
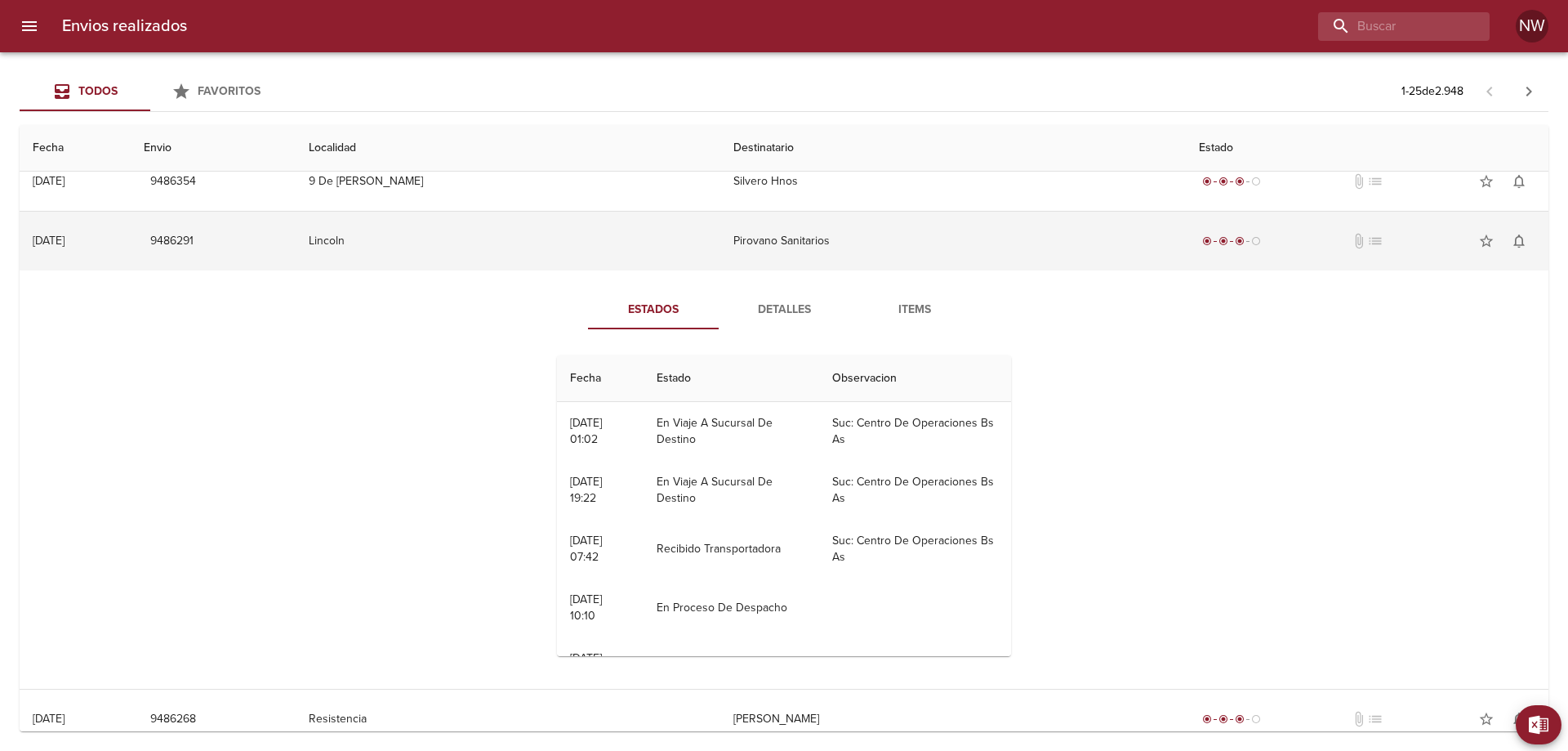
click at [781, 270] on td "Pirovano Sanitarios" at bounding box center [953, 241] width 466 height 58
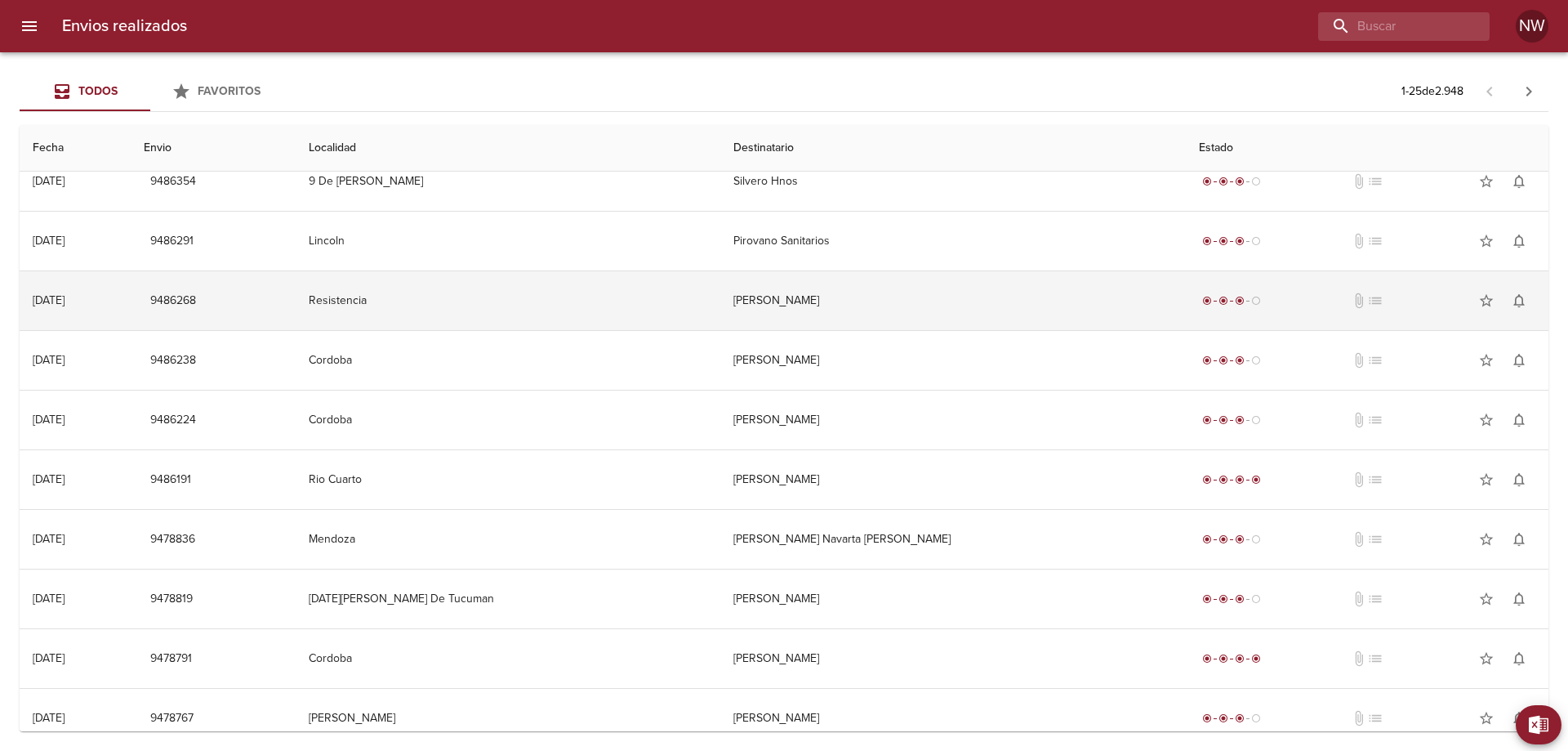
click at [784, 330] on td "[PERSON_NAME]" at bounding box center [953, 300] width 466 height 58
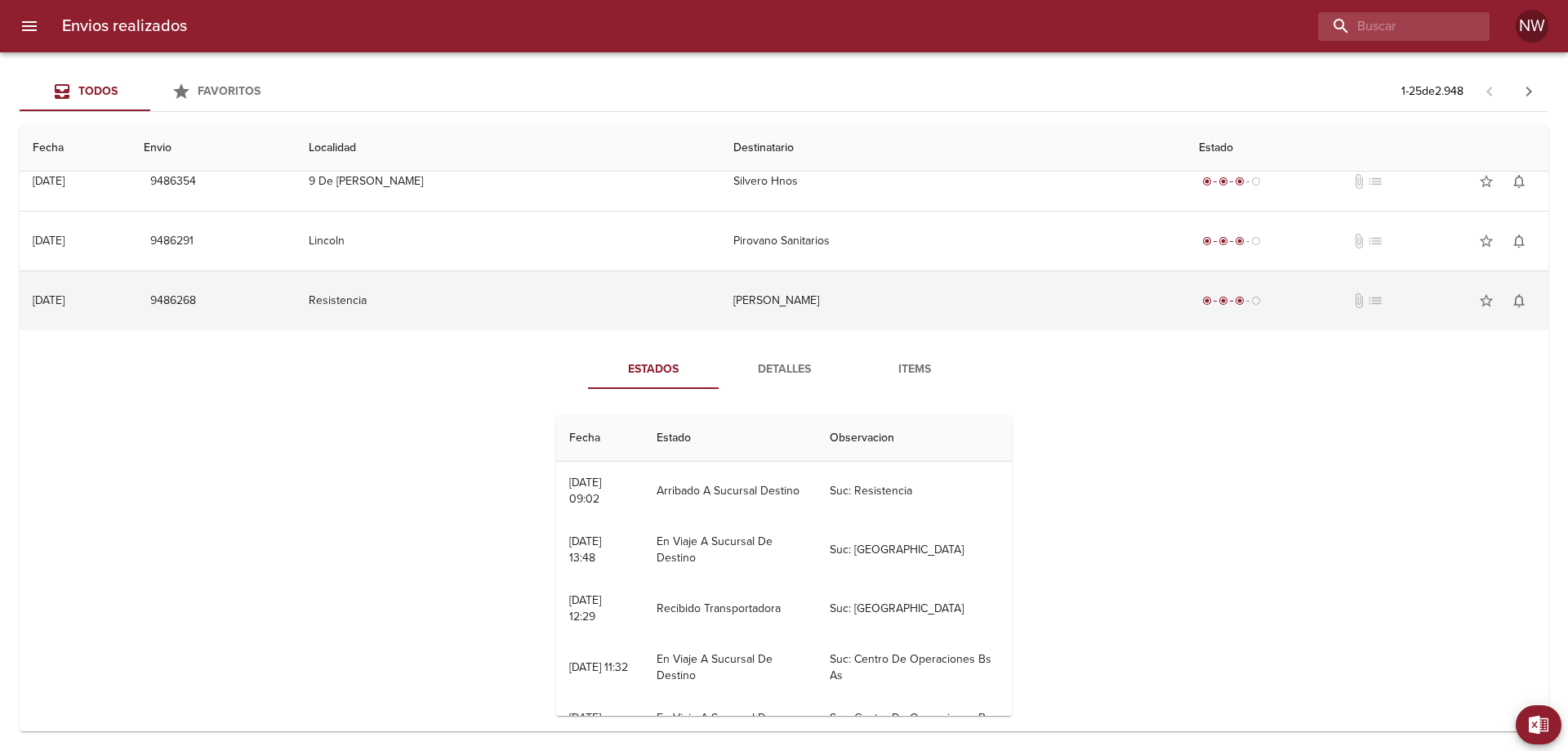
click at [784, 330] on td "[PERSON_NAME]" at bounding box center [953, 300] width 466 height 58
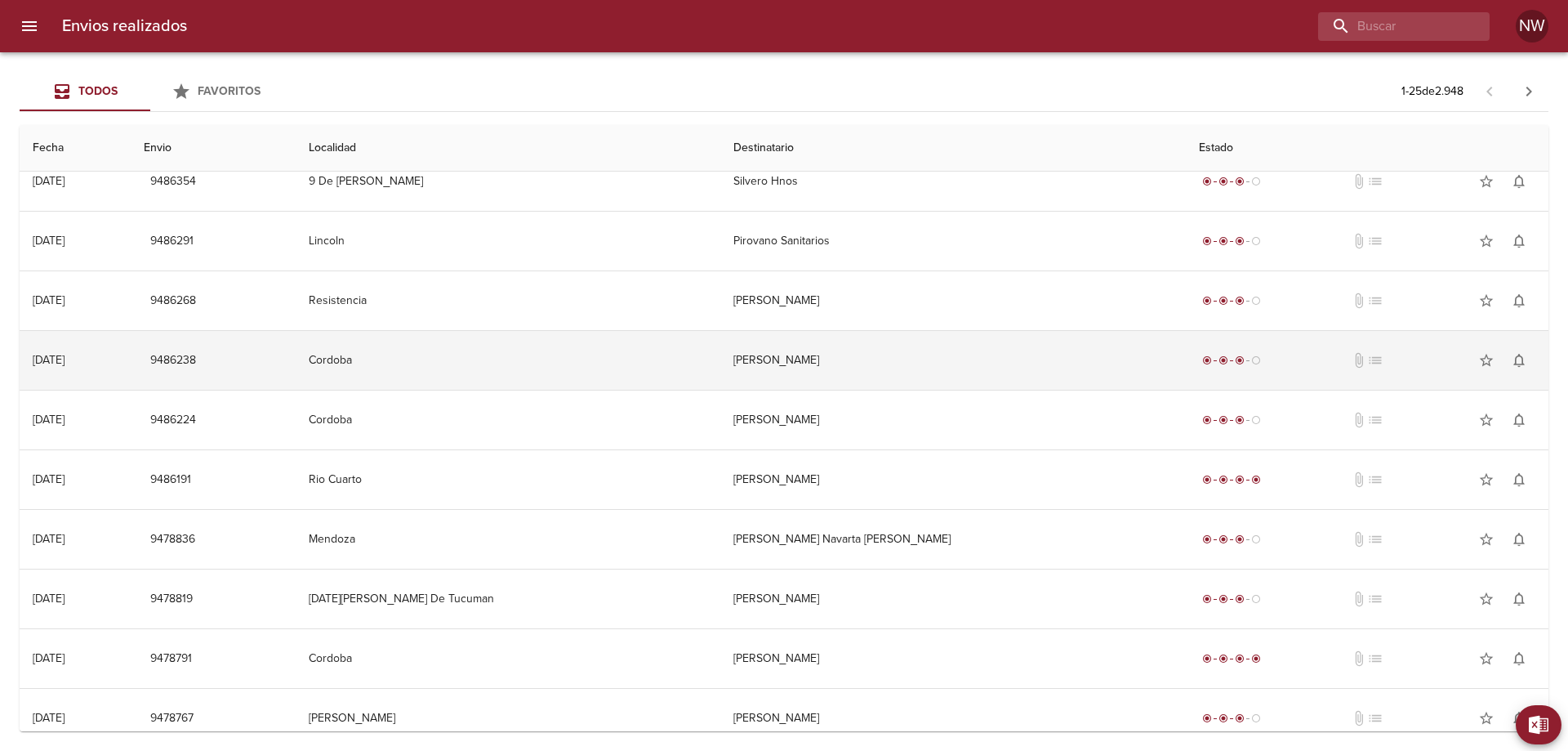
click at [779, 389] on td "[PERSON_NAME]" at bounding box center [953, 360] width 466 height 58
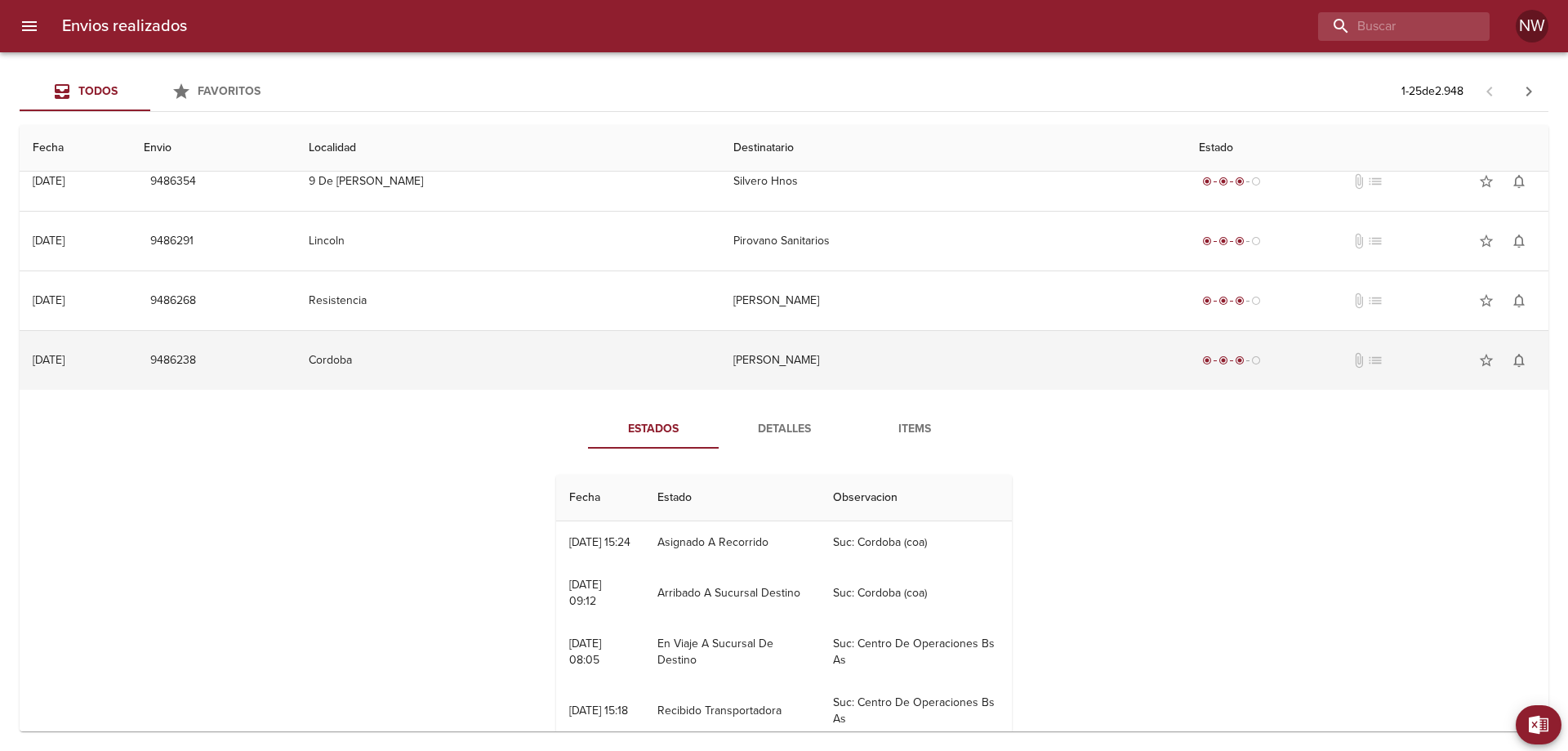
click at [779, 389] on td "[PERSON_NAME]" at bounding box center [953, 360] width 466 height 58
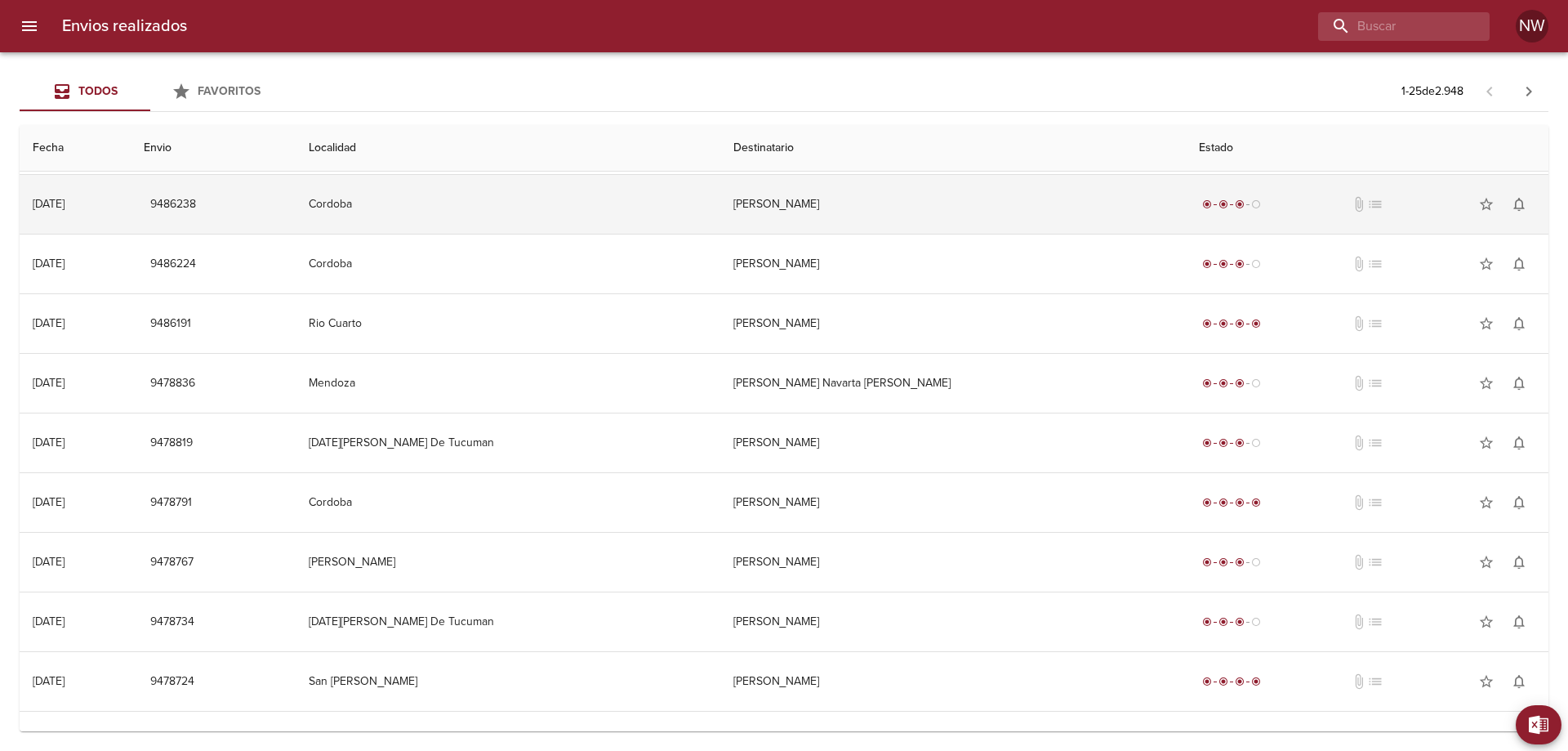
scroll to position [898, 0]
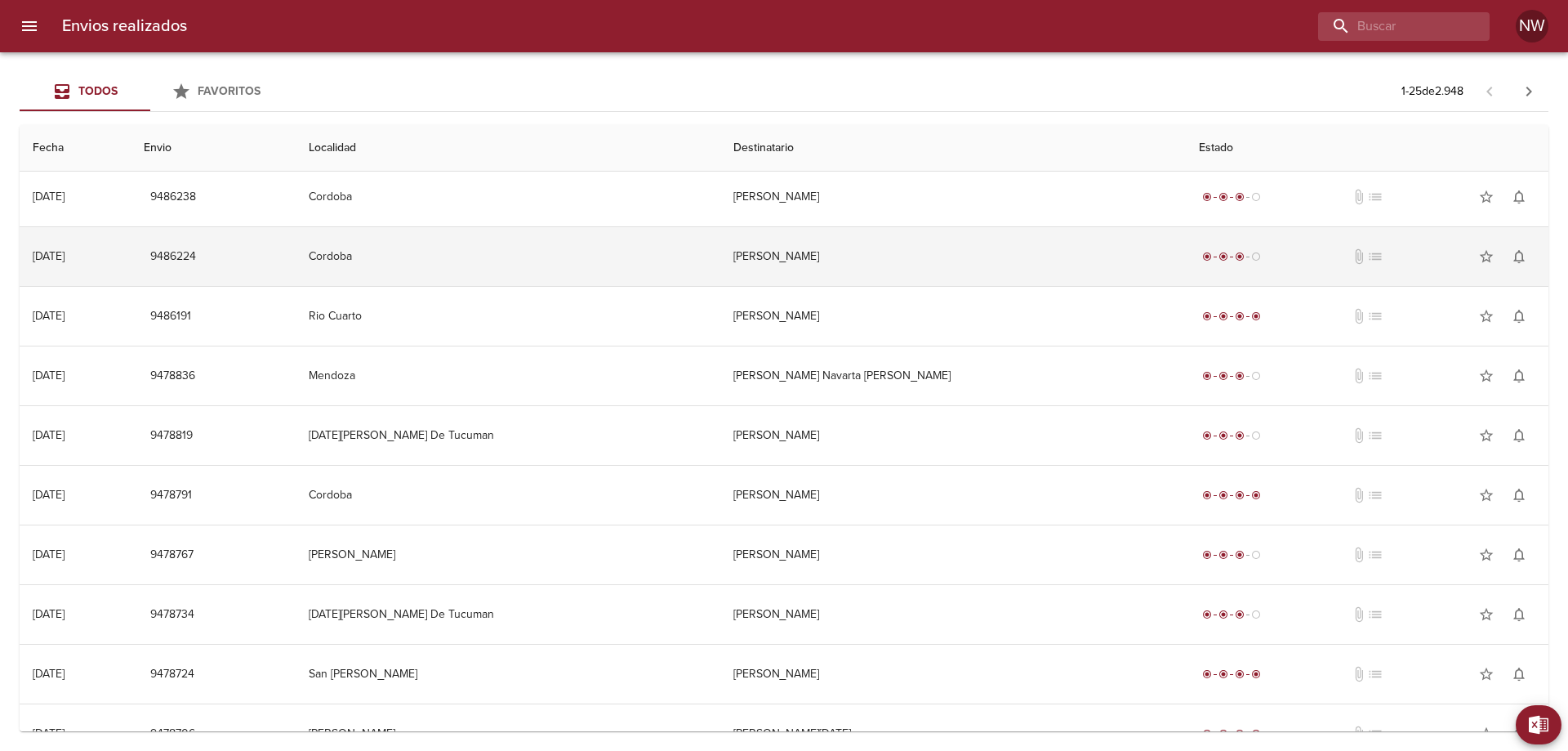
click at [794, 286] on td "[PERSON_NAME]" at bounding box center [953, 256] width 466 height 58
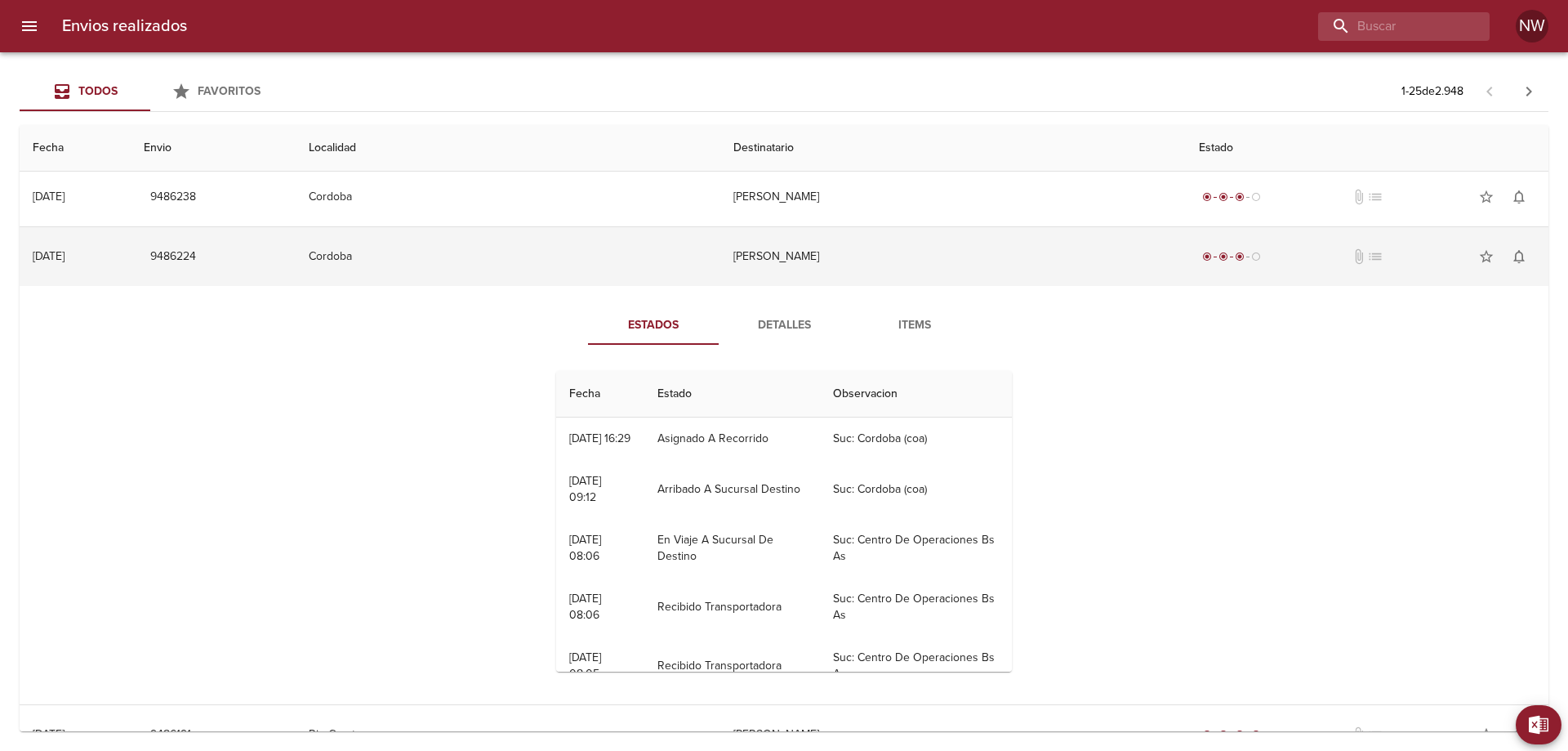
click at [794, 286] on td "[PERSON_NAME]" at bounding box center [953, 256] width 466 height 58
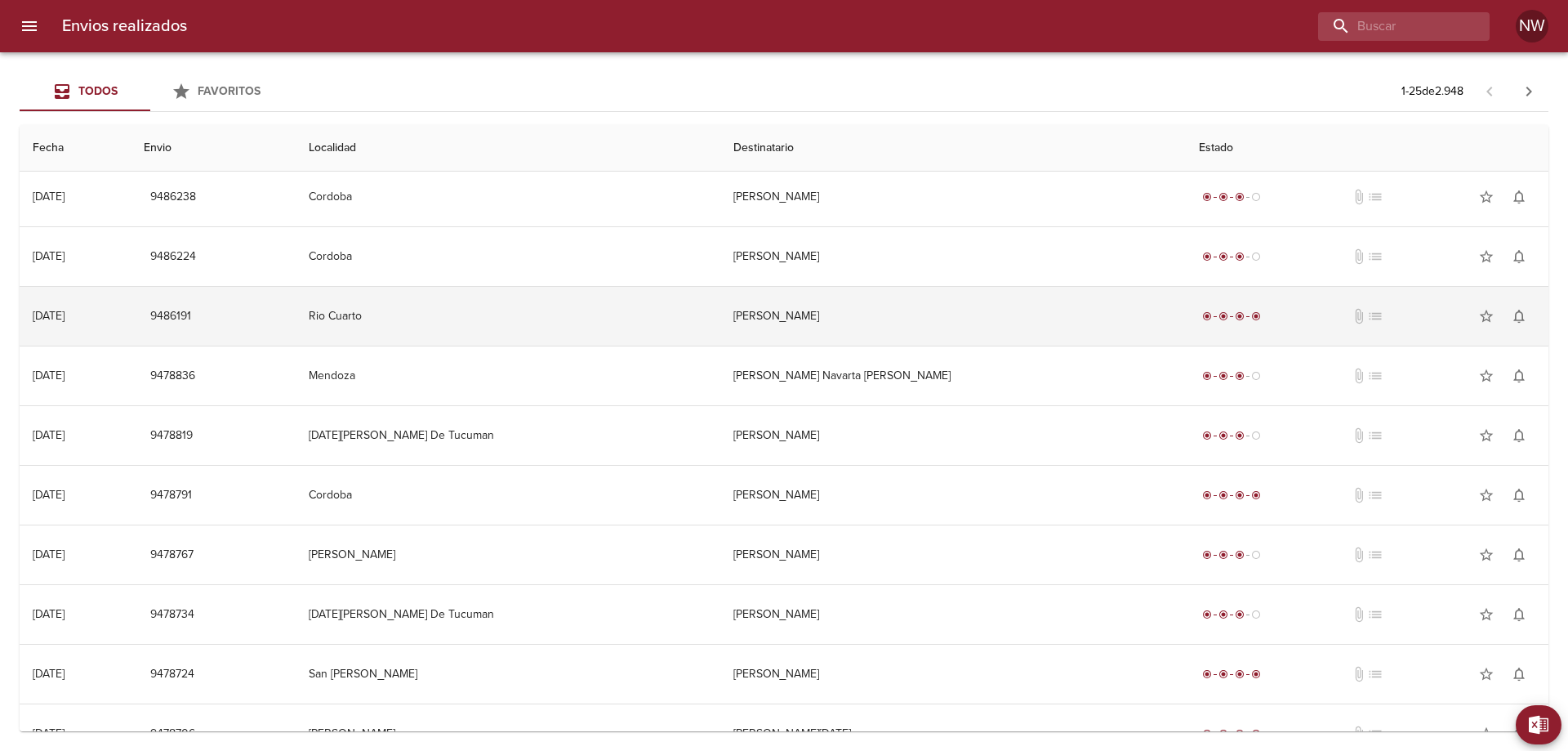
click at [791, 346] on td "[PERSON_NAME]" at bounding box center [953, 316] width 466 height 58
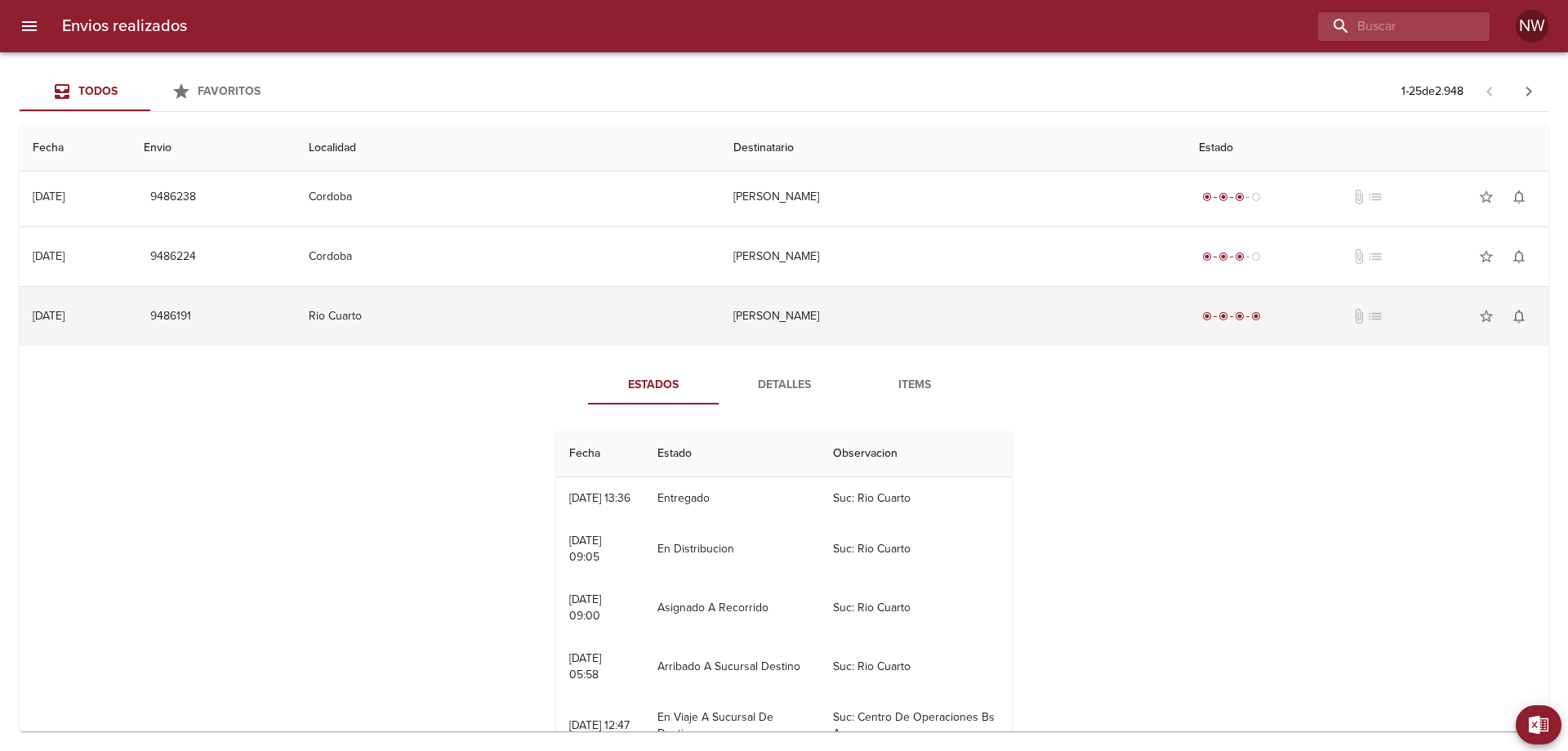
click at [791, 346] on td "[PERSON_NAME]" at bounding box center [953, 316] width 466 height 58
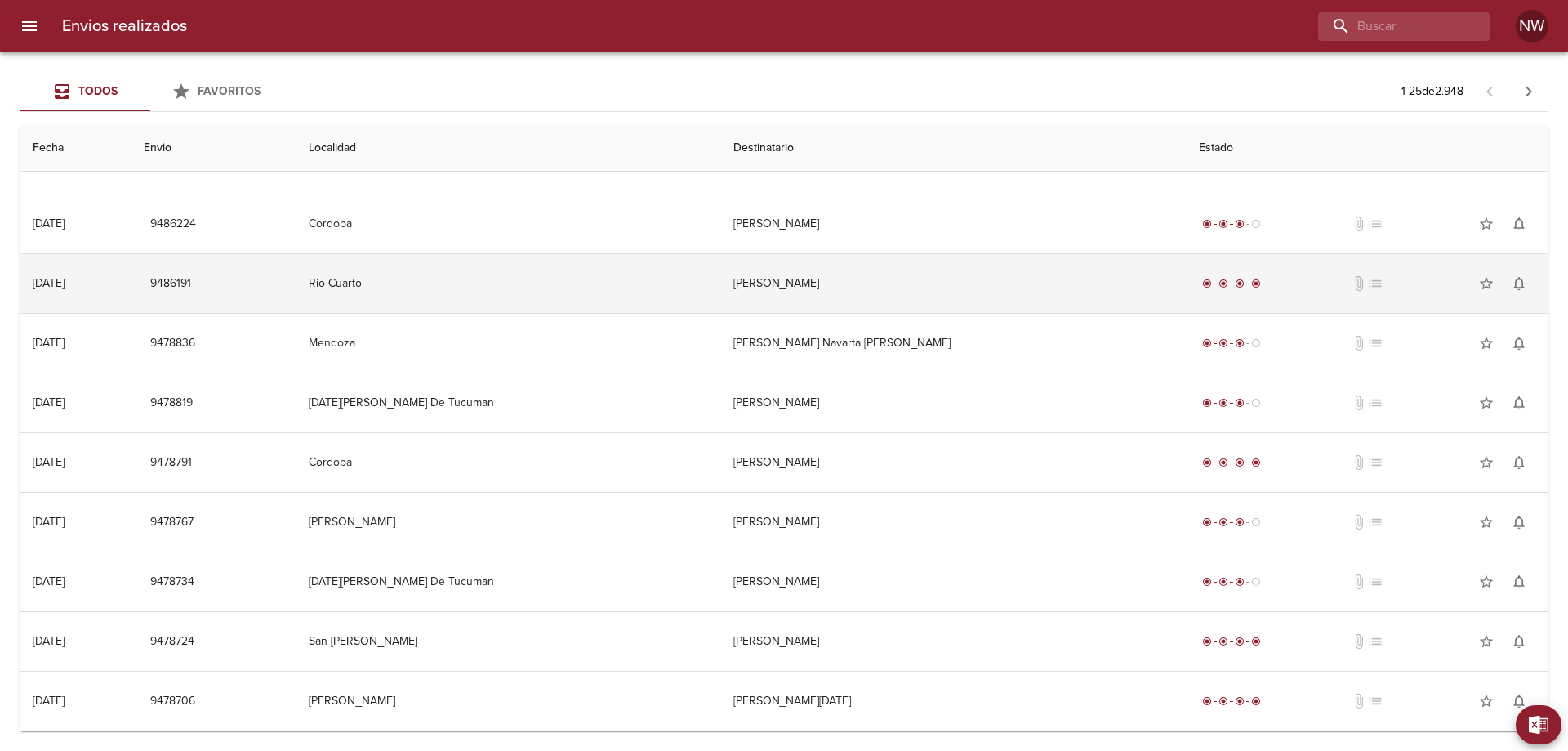
scroll to position [980, 0]
click at [791, 373] on td "[PERSON_NAME]" at bounding box center [953, 403] width 466 height 58
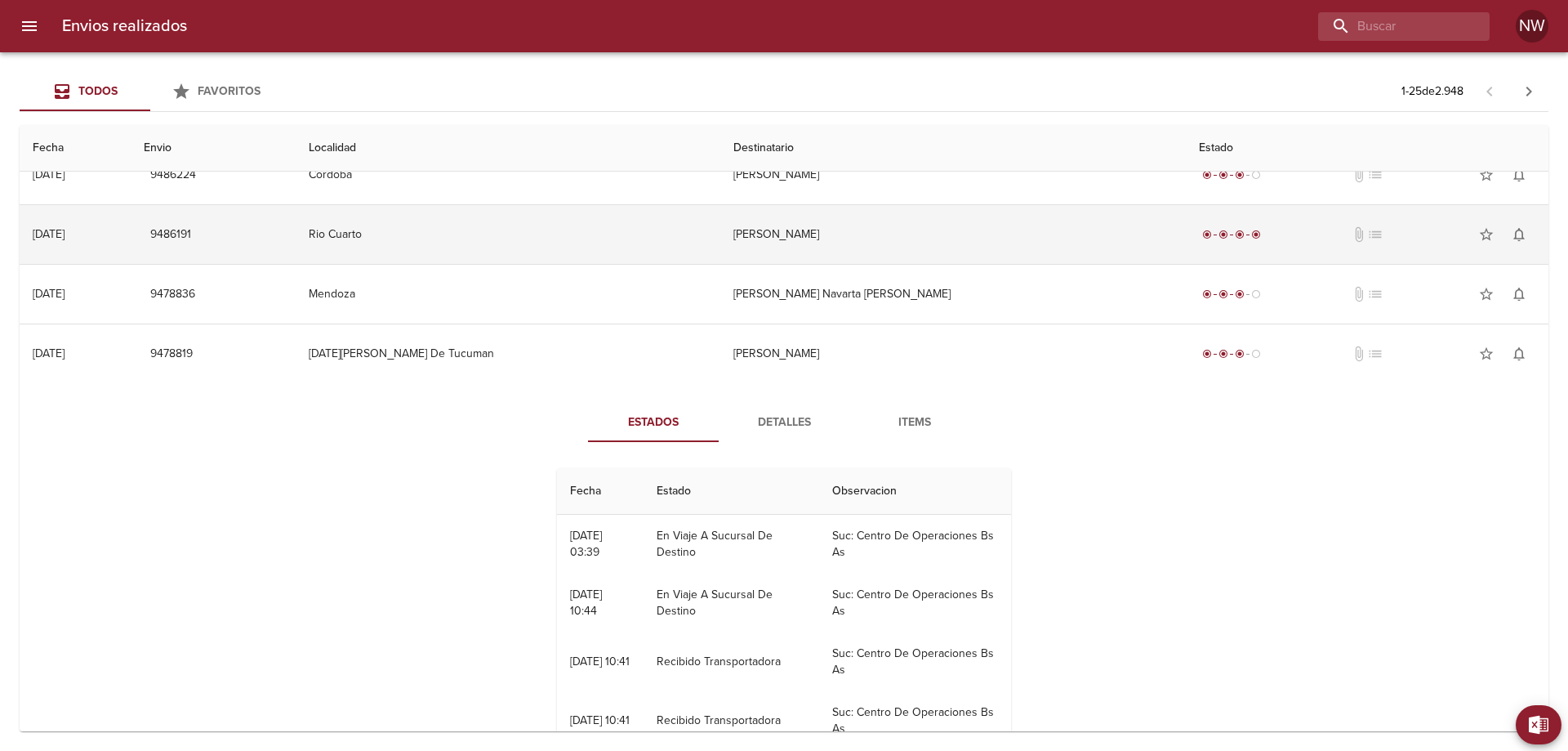
click at [791, 370] on td "[PERSON_NAME]" at bounding box center [953, 354] width 466 height 58
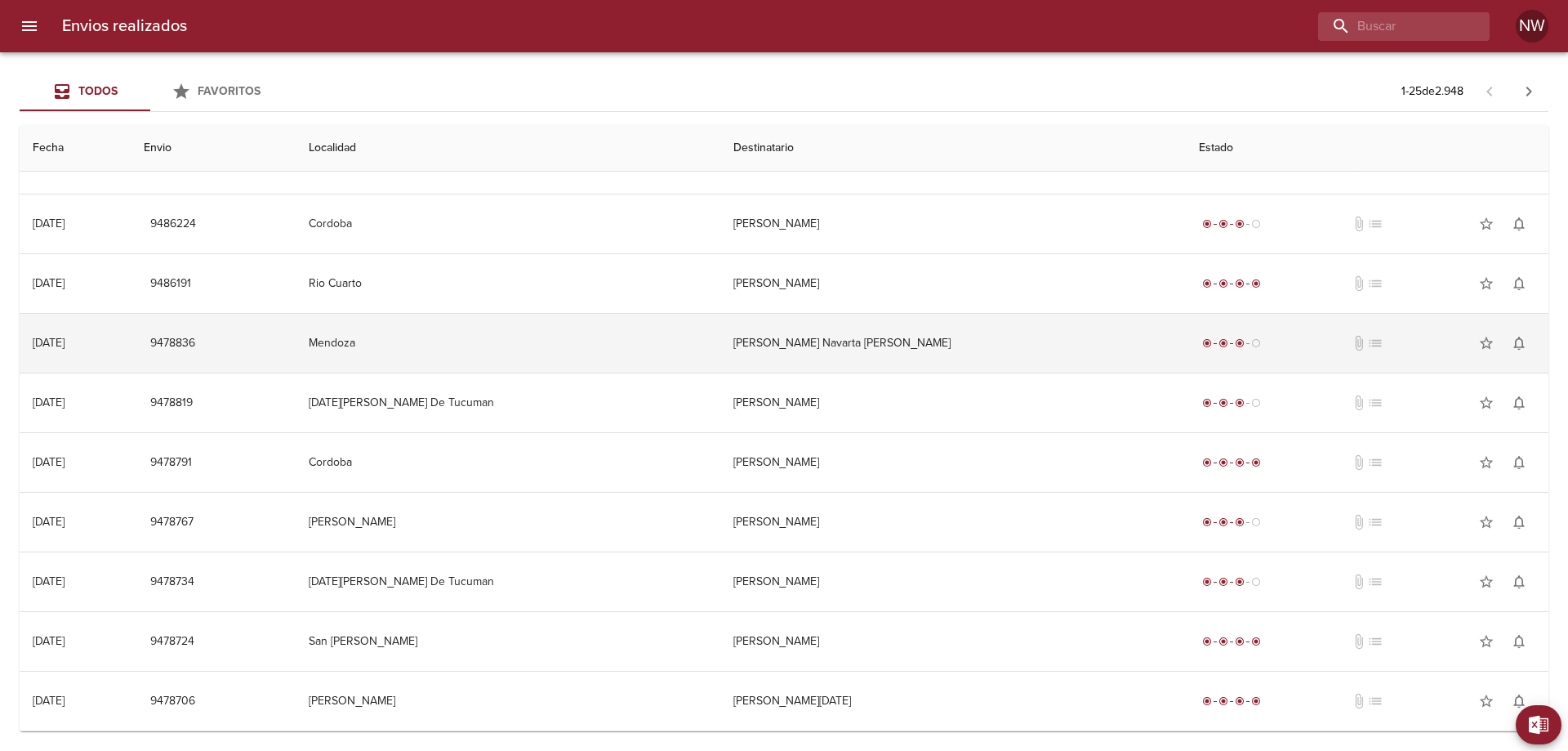
click at [798, 347] on td "[PERSON_NAME] Navarta [PERSON_NAME]" at bounding box center [953, 343] width 466 height 58
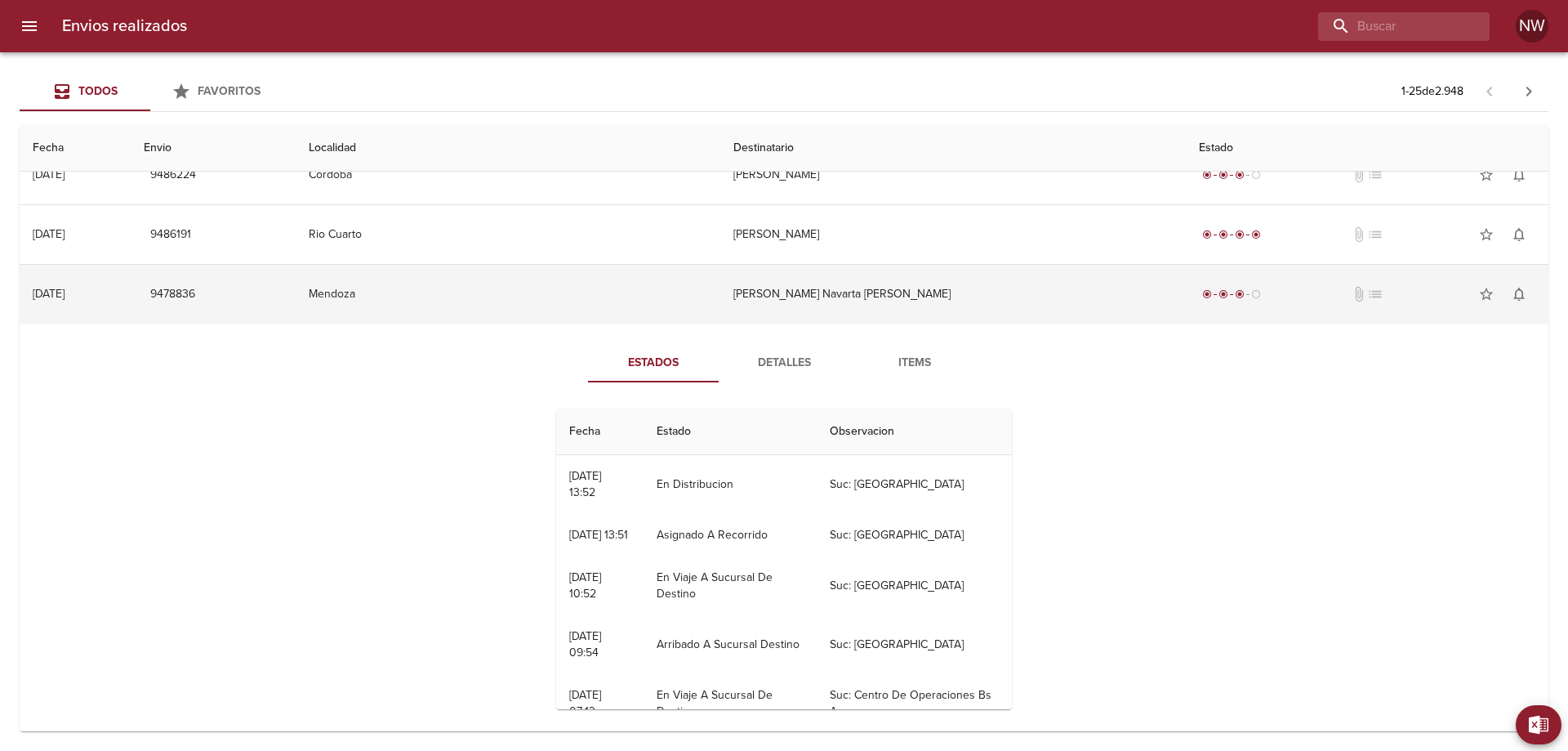
click at [798, 323] on td "[PERSON_NAME] Navarta [PERSON_NAME]" at bounding box center [953, 294] width 466 height 58
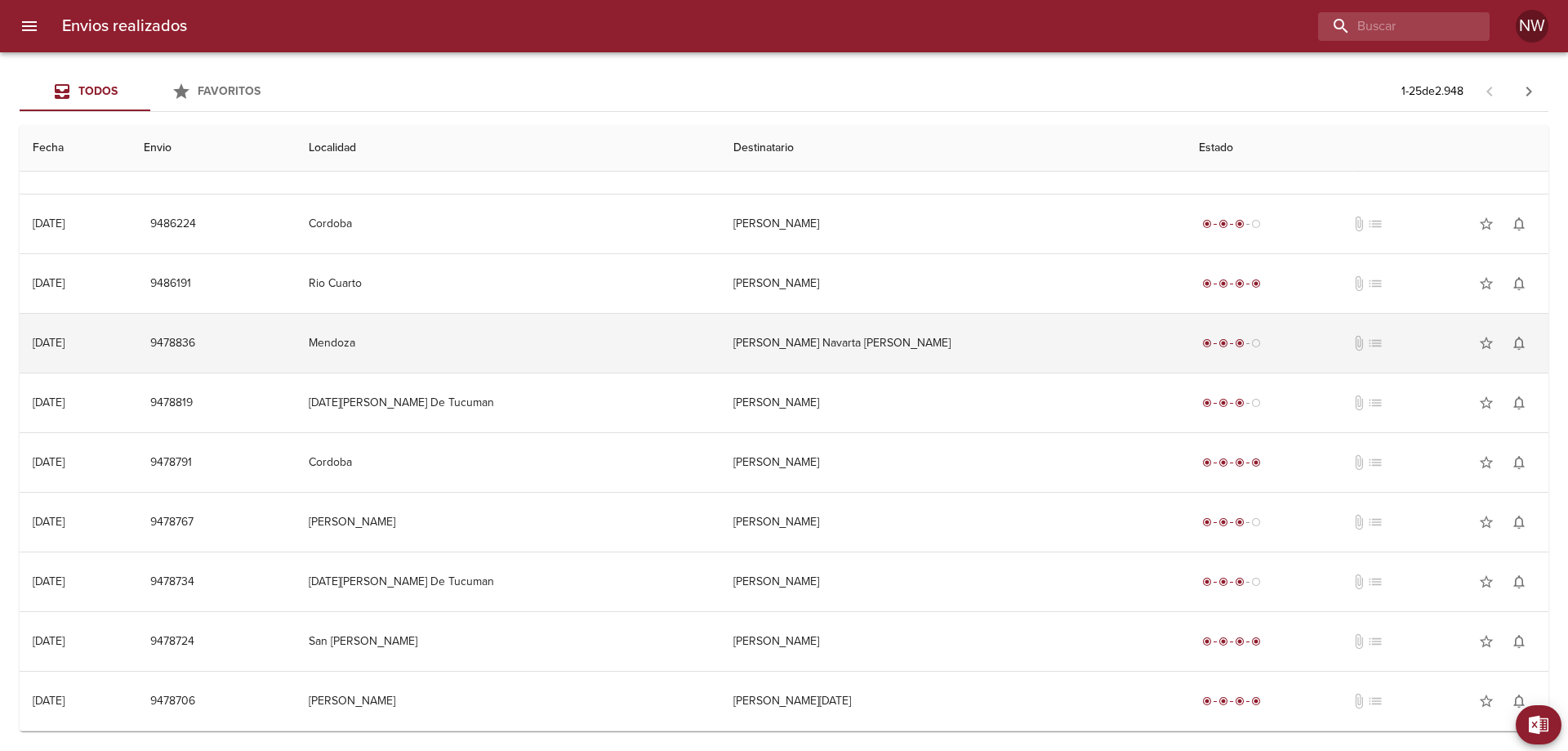
click at [798, 347] on td "[PERSON_NAME] Navarta [PERSON_NAME]" at bounding box center [953, 343] width 466 height 58
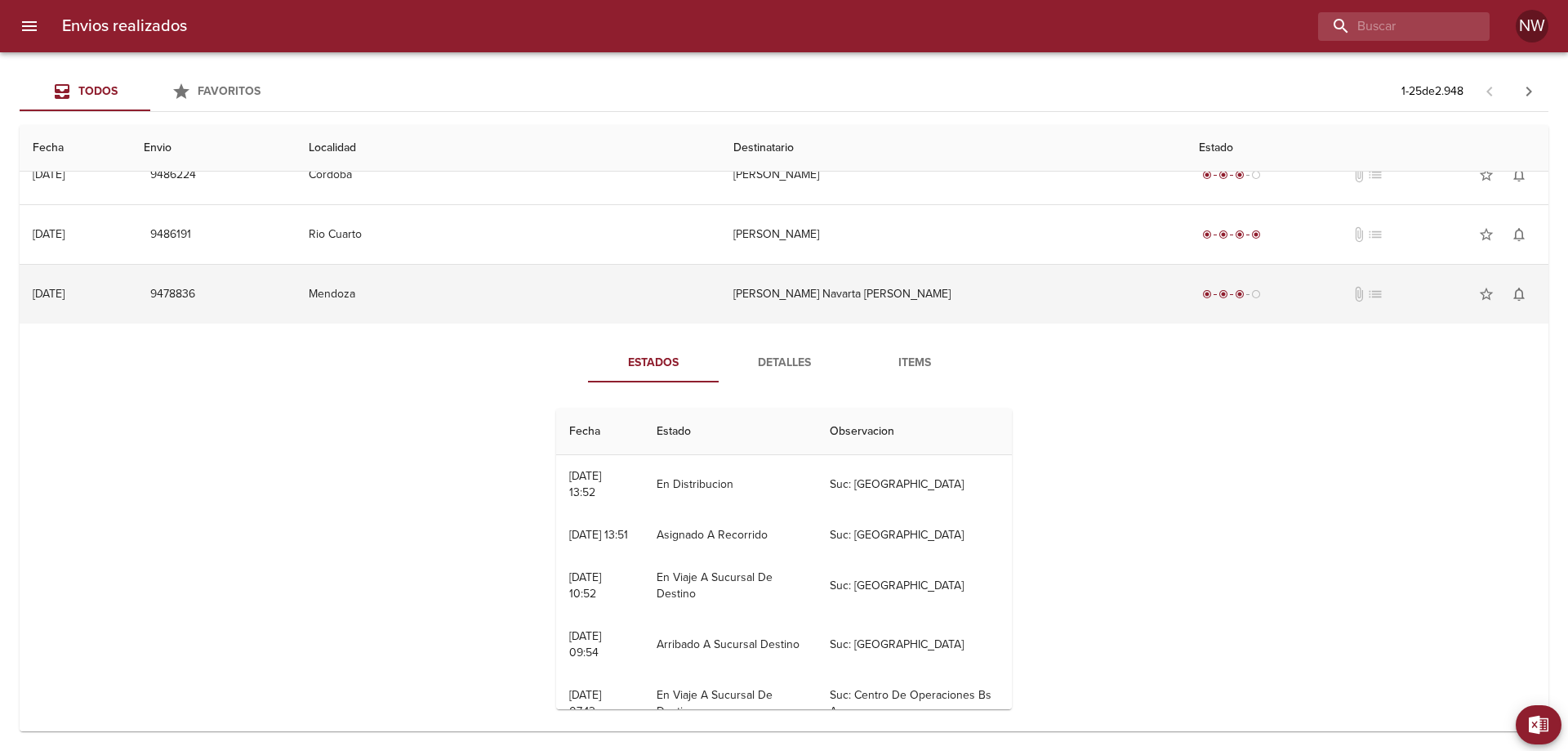
click at [798, 323] on td "[PERSON_NAME] Navarta [PERSON_NAME]" at bounding box center [953, 294] width 466 height 58
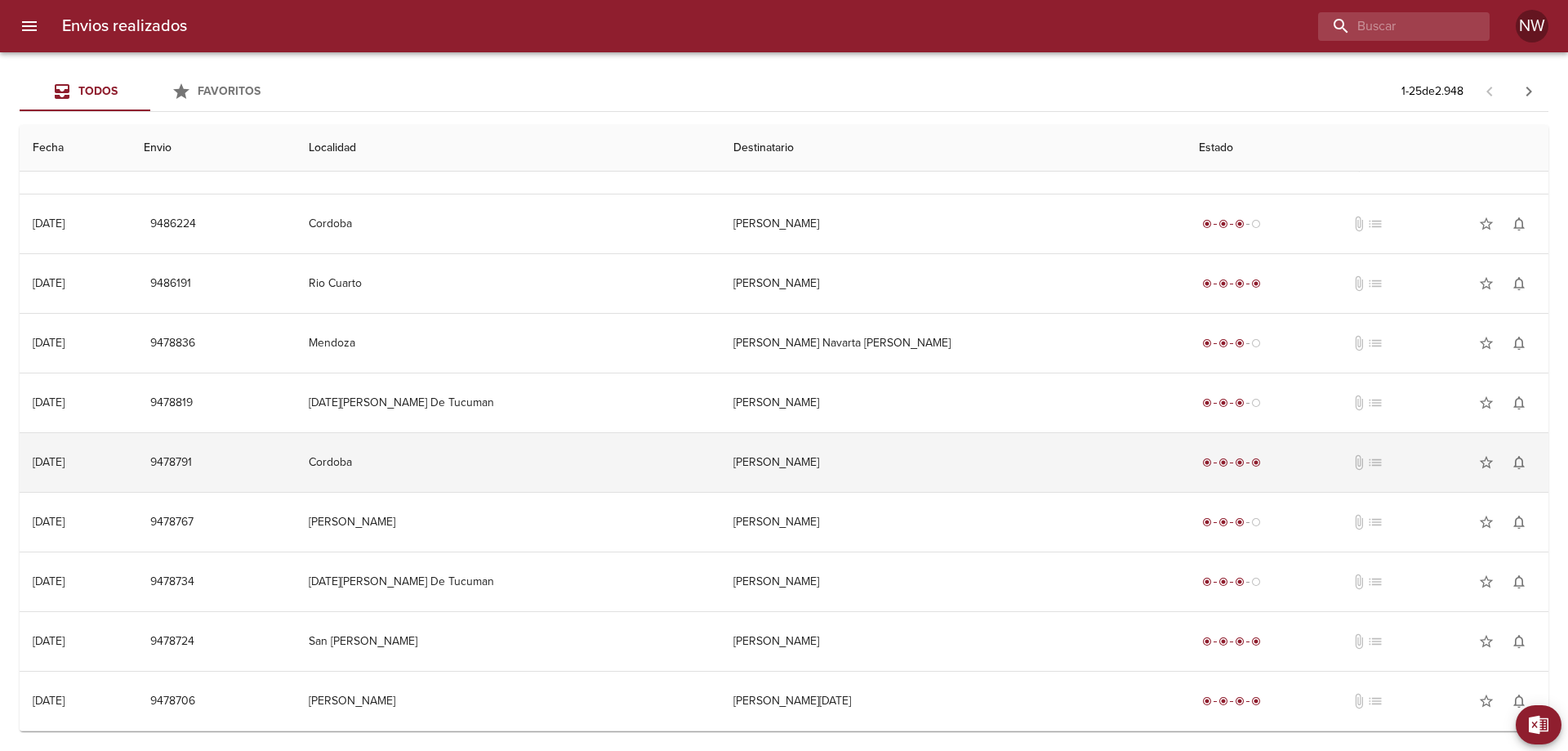
scroll to position [990, 0]
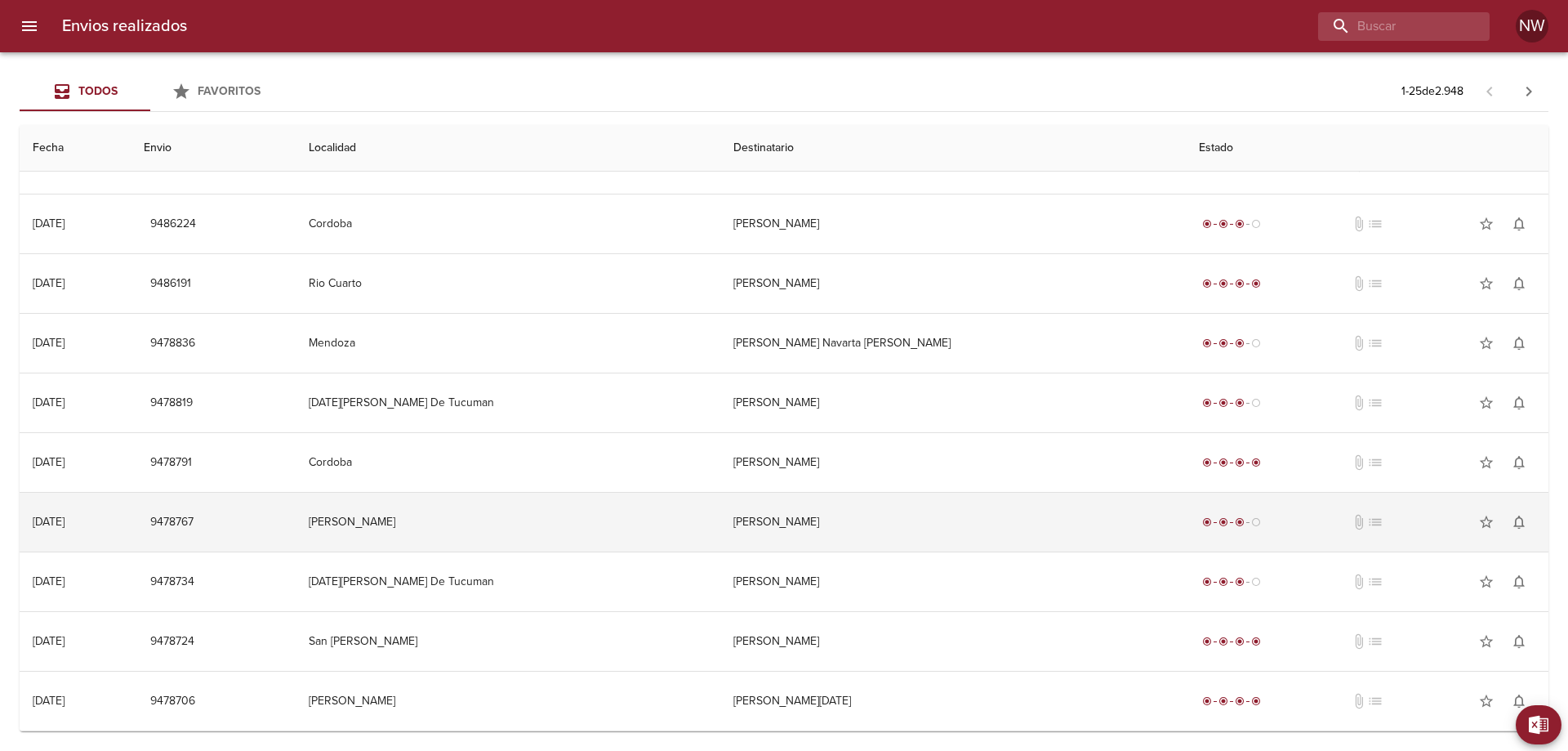
click at [848, 511] on td "[PERSON_NAME]" at bounding box center [953, 522] width 466 height 58
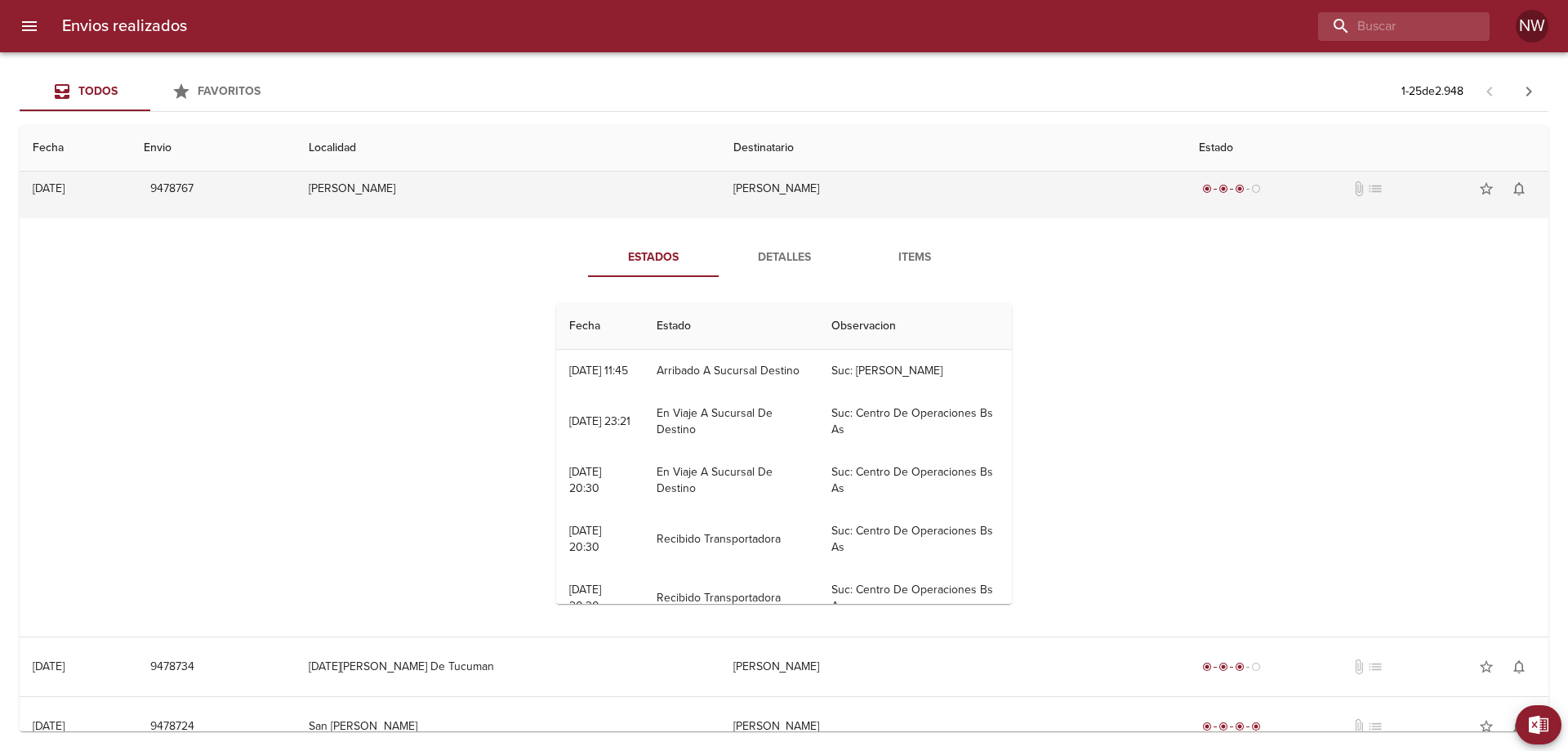
scroll to position [1317, 0]
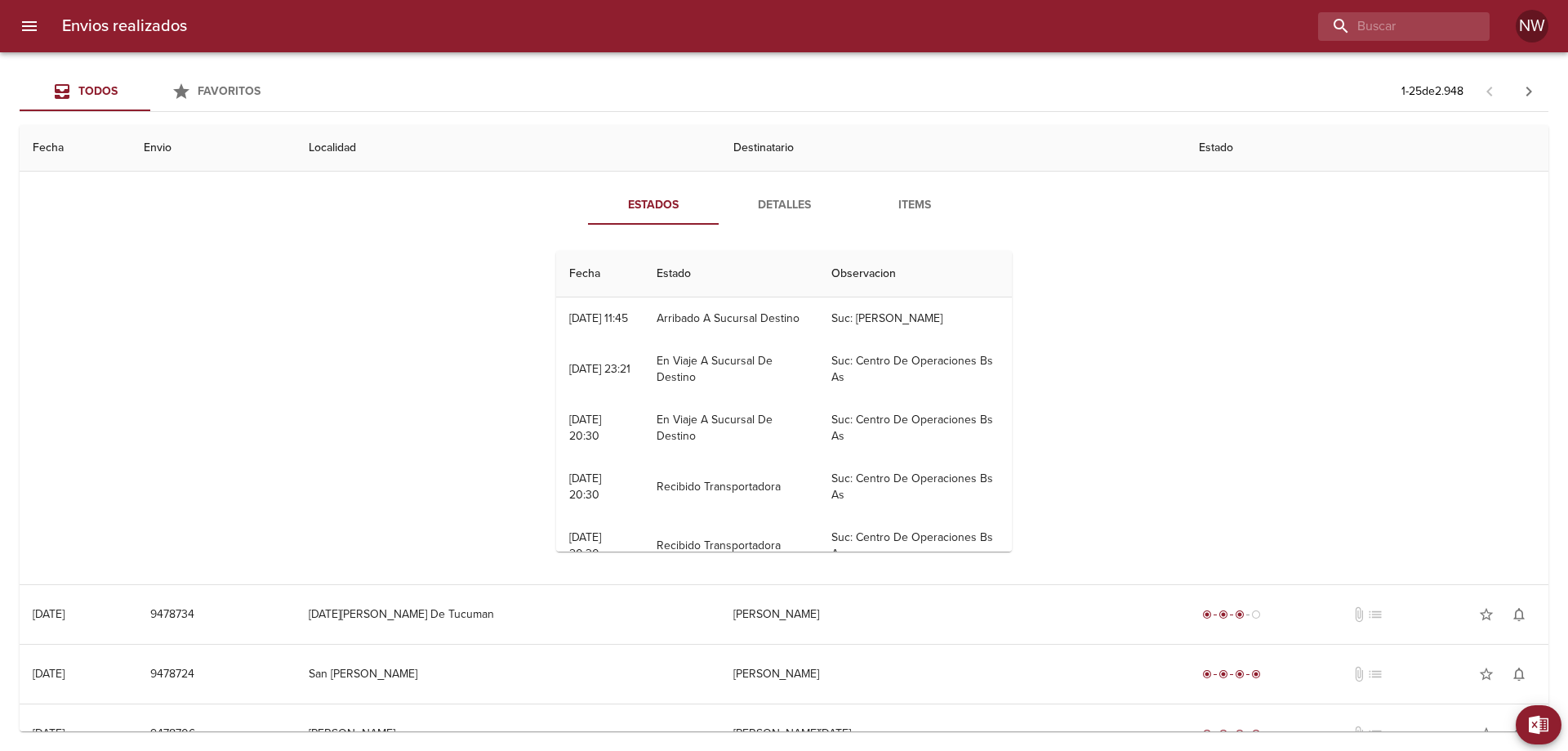
click at [846, 166] on td "[PERSON_NAME]" at bounding box center [953, 136] width 466 height 58
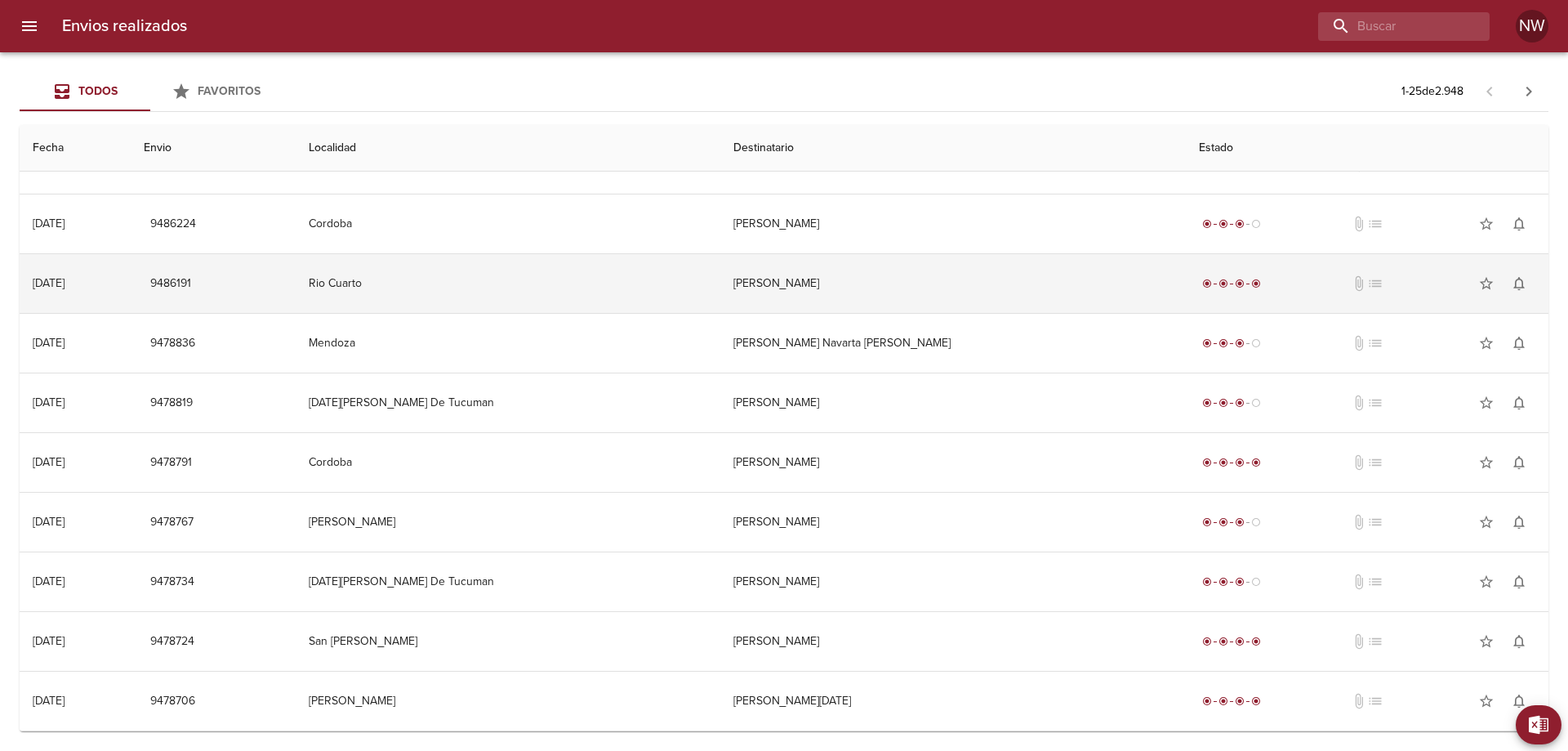
scroll to position [990, 0]
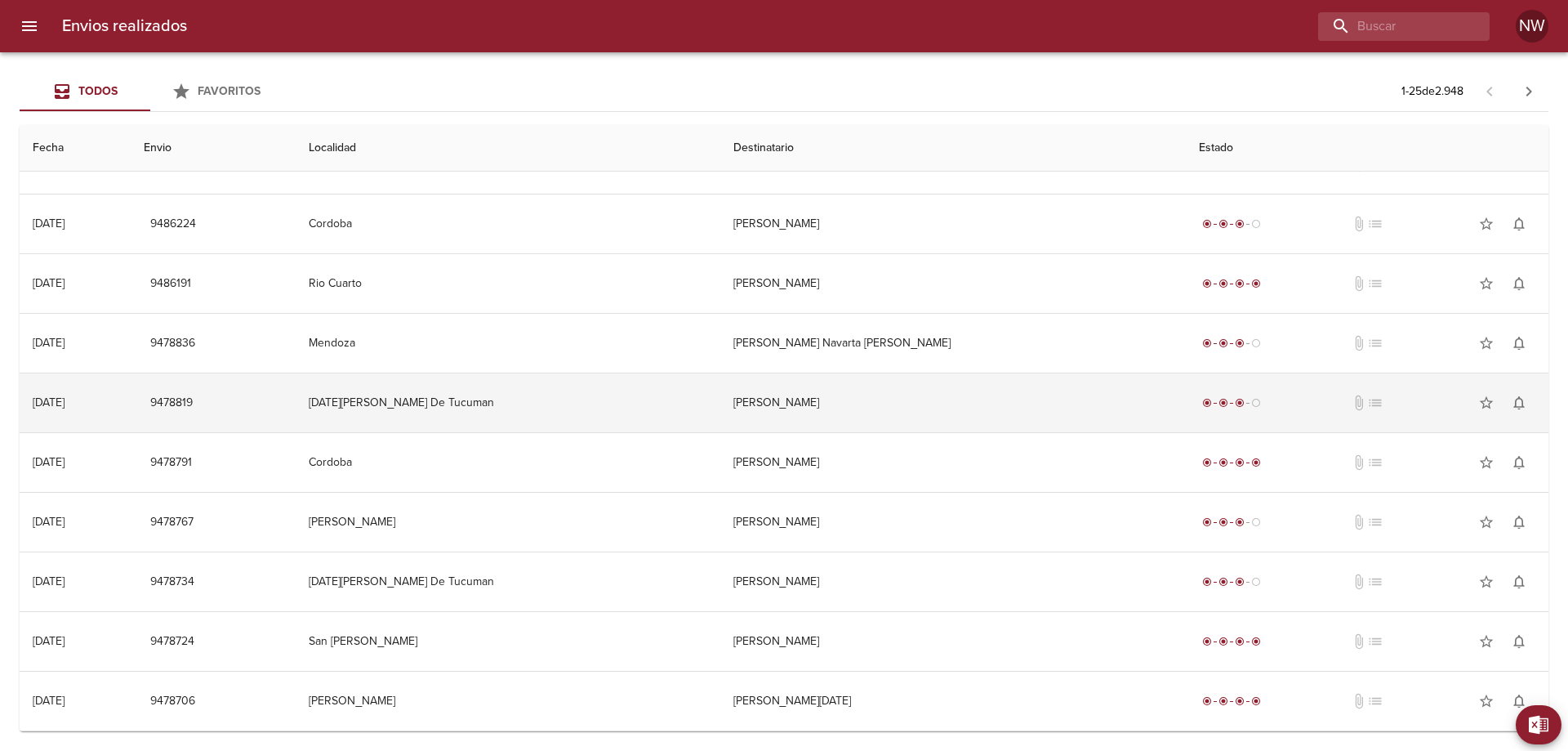
click at [799, 391] on td "[PERSON_NAME]" at bounding box center [953, 403] width 466 height 58
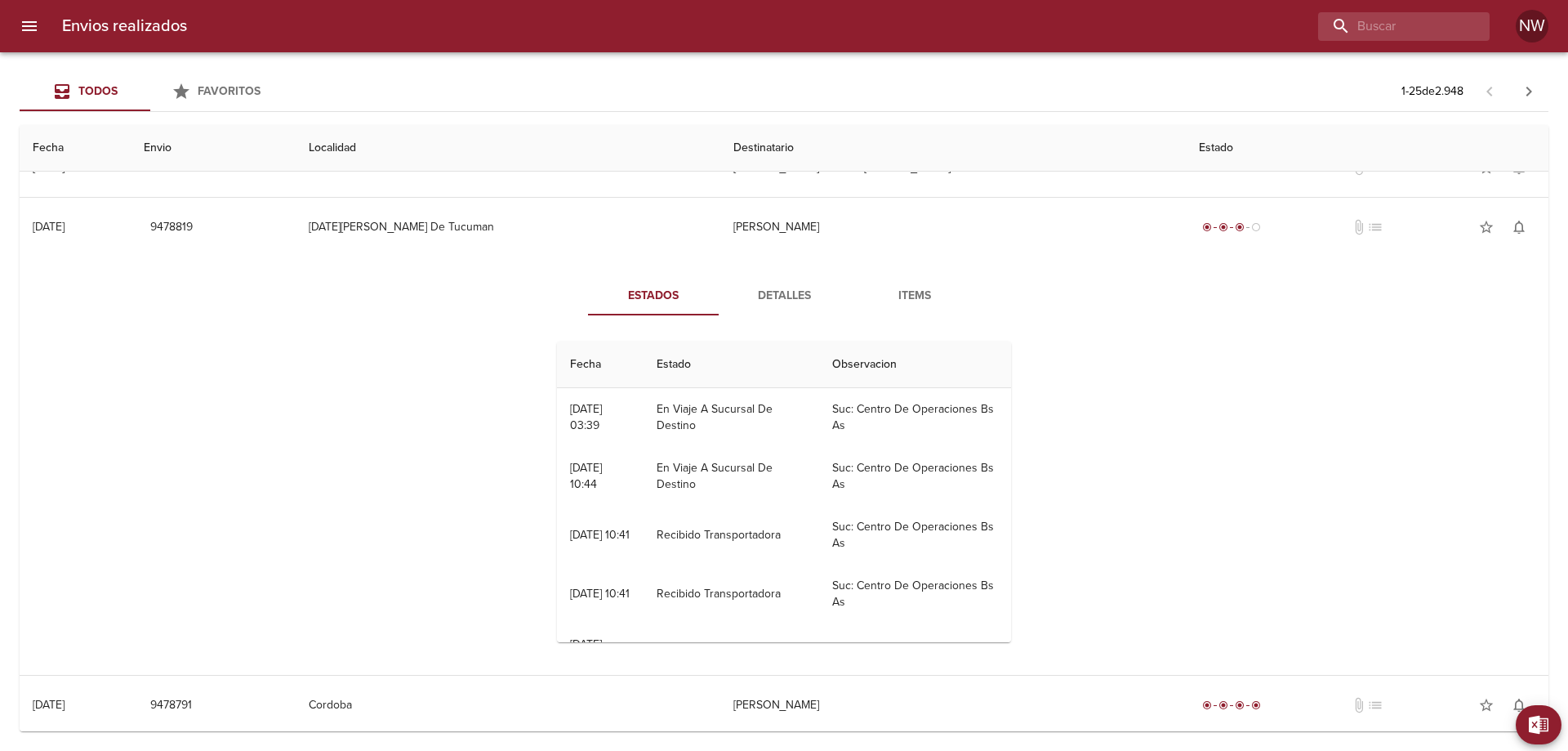
scroll to position [1081, 0]
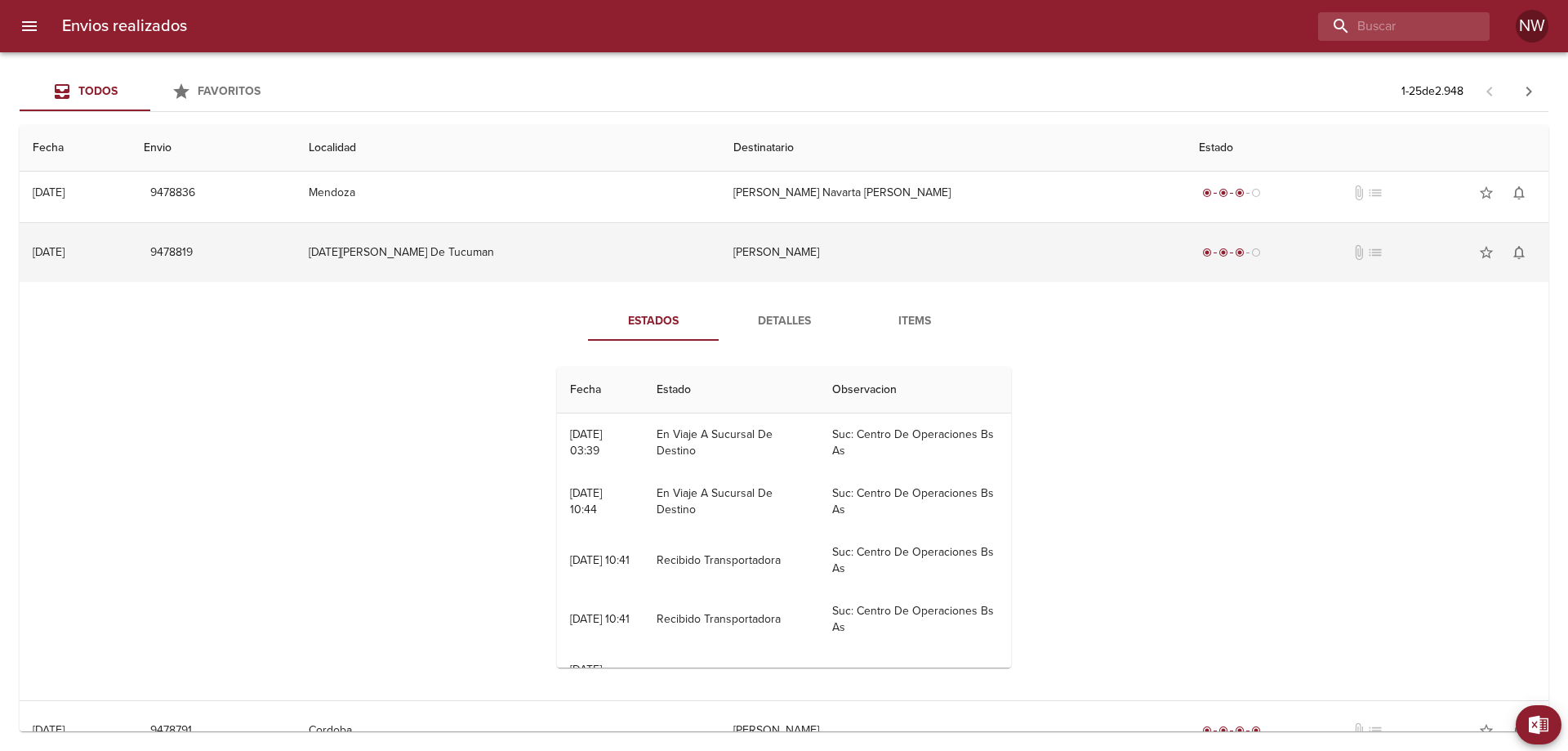
click at [833, 282] on td "[PERSON_NAME]" at bounding box center [953, 252] width 466 height 58
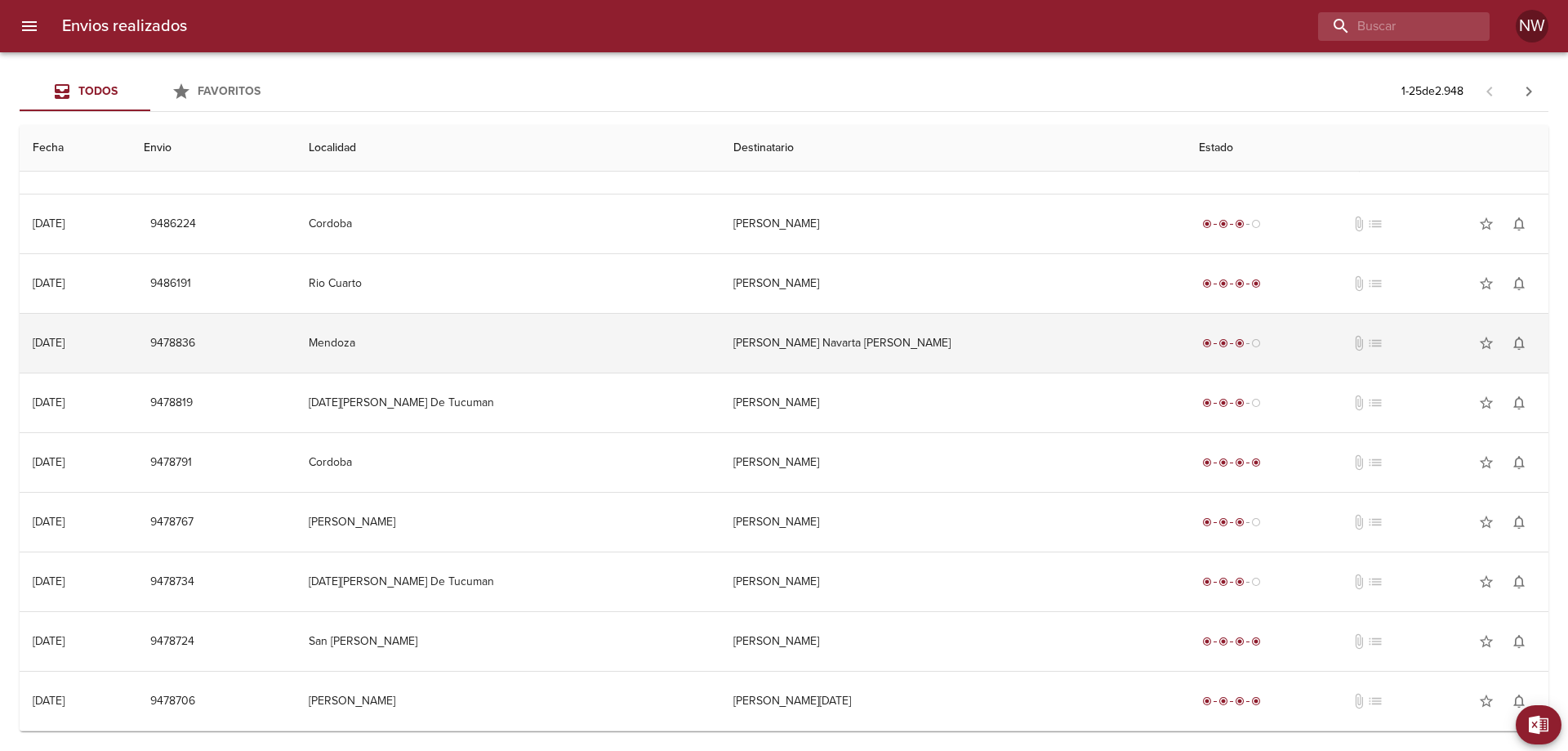
scroll to position [990, 0]
